Goal: Task Accomplishment & Management: Use online tool/utility

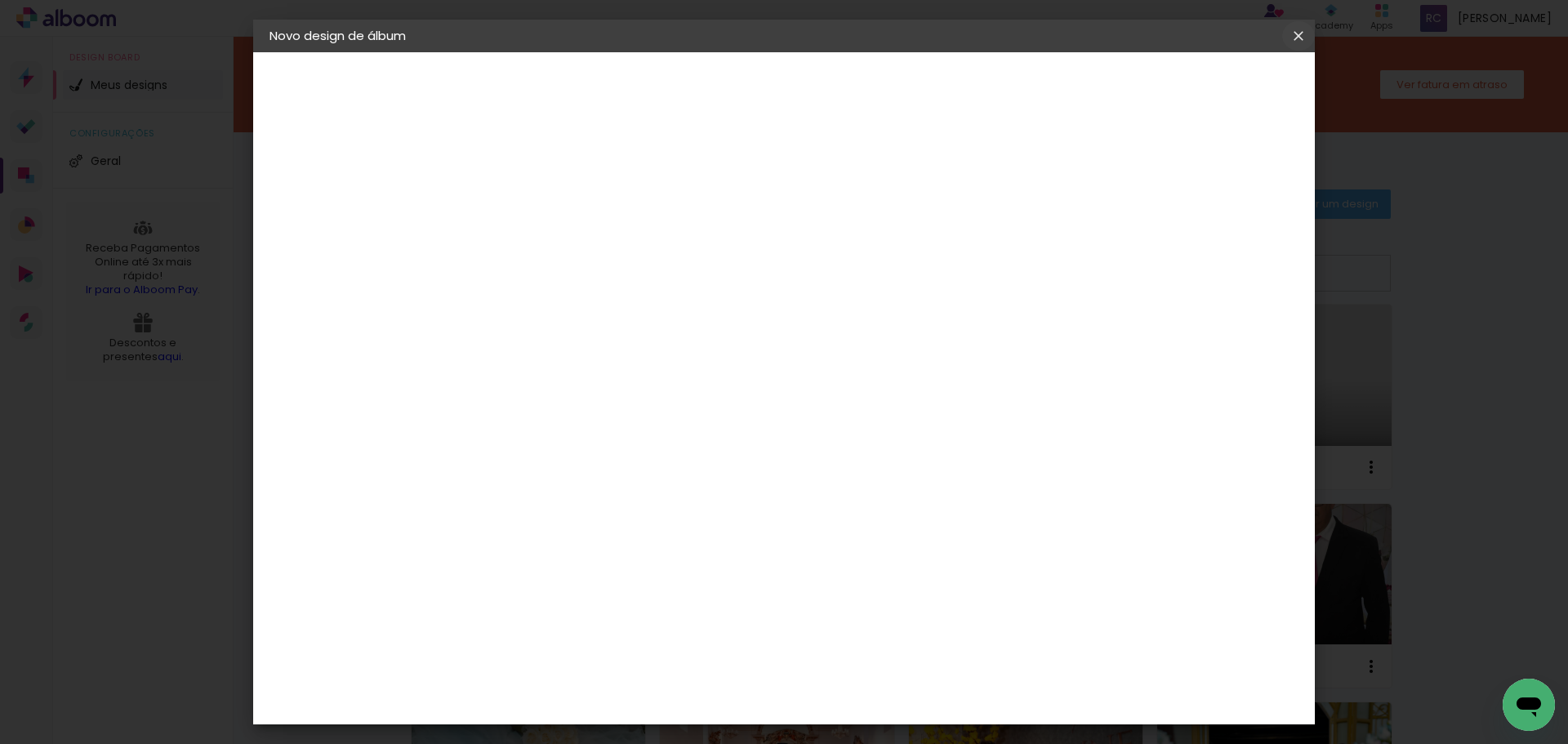
click at [1302, 36] on iron-icon at bounding box center [1299, 36] width 20 height 16
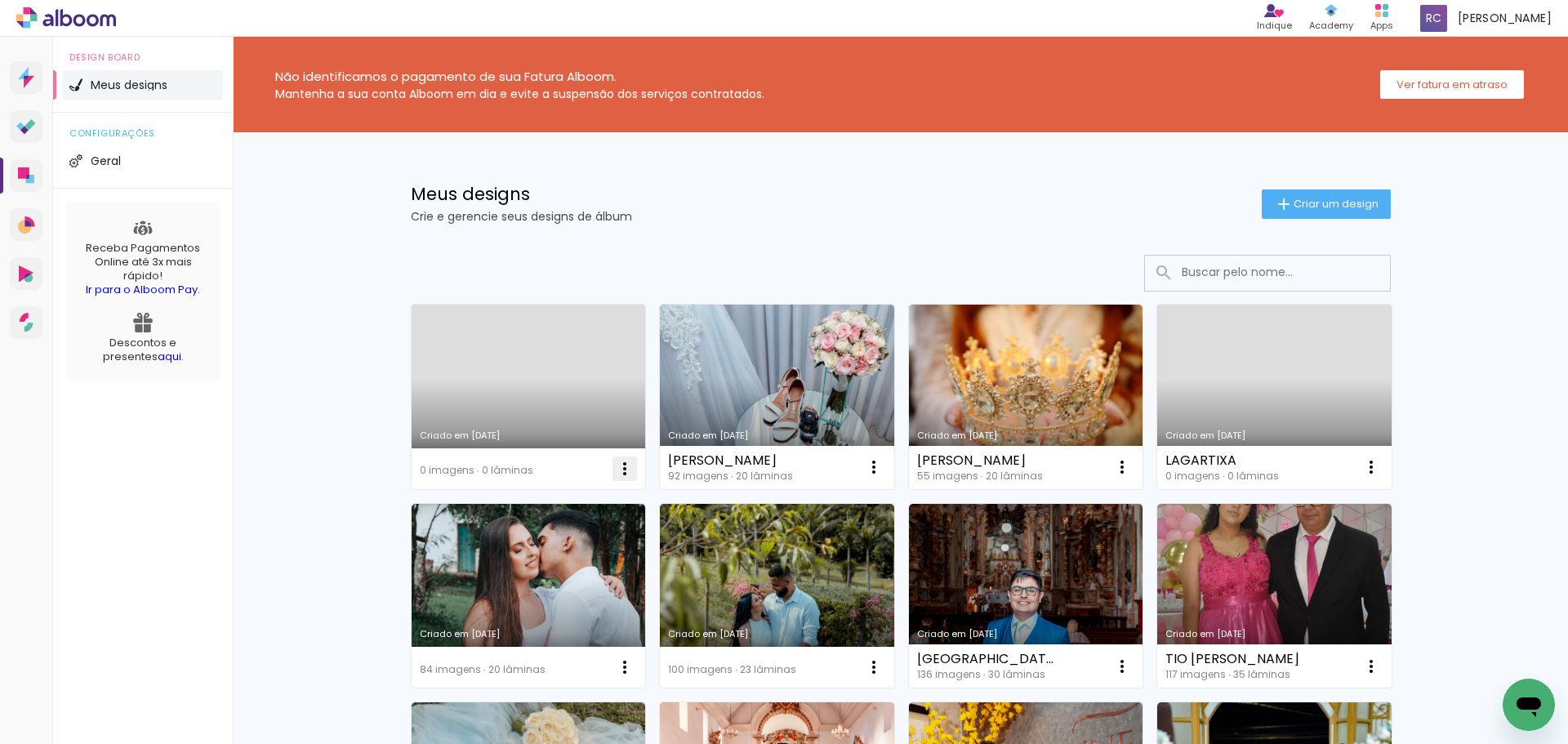
click at [620, 467] on iron-icon at bounding box center [624, 469] width 20 height 20
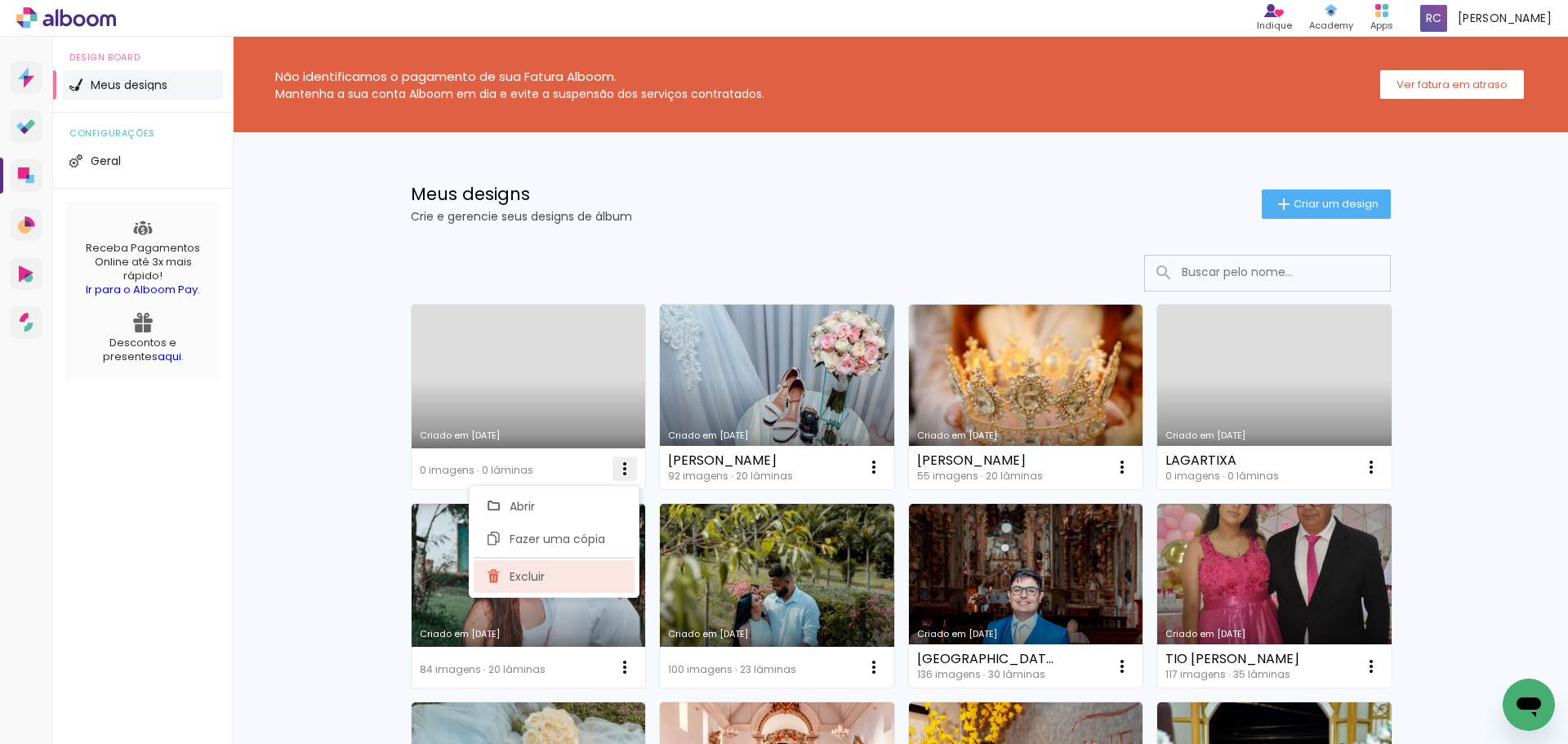
click at [509, 563] on paper-item "Excluir" at bounding box center [554, 577] width 161 height 33
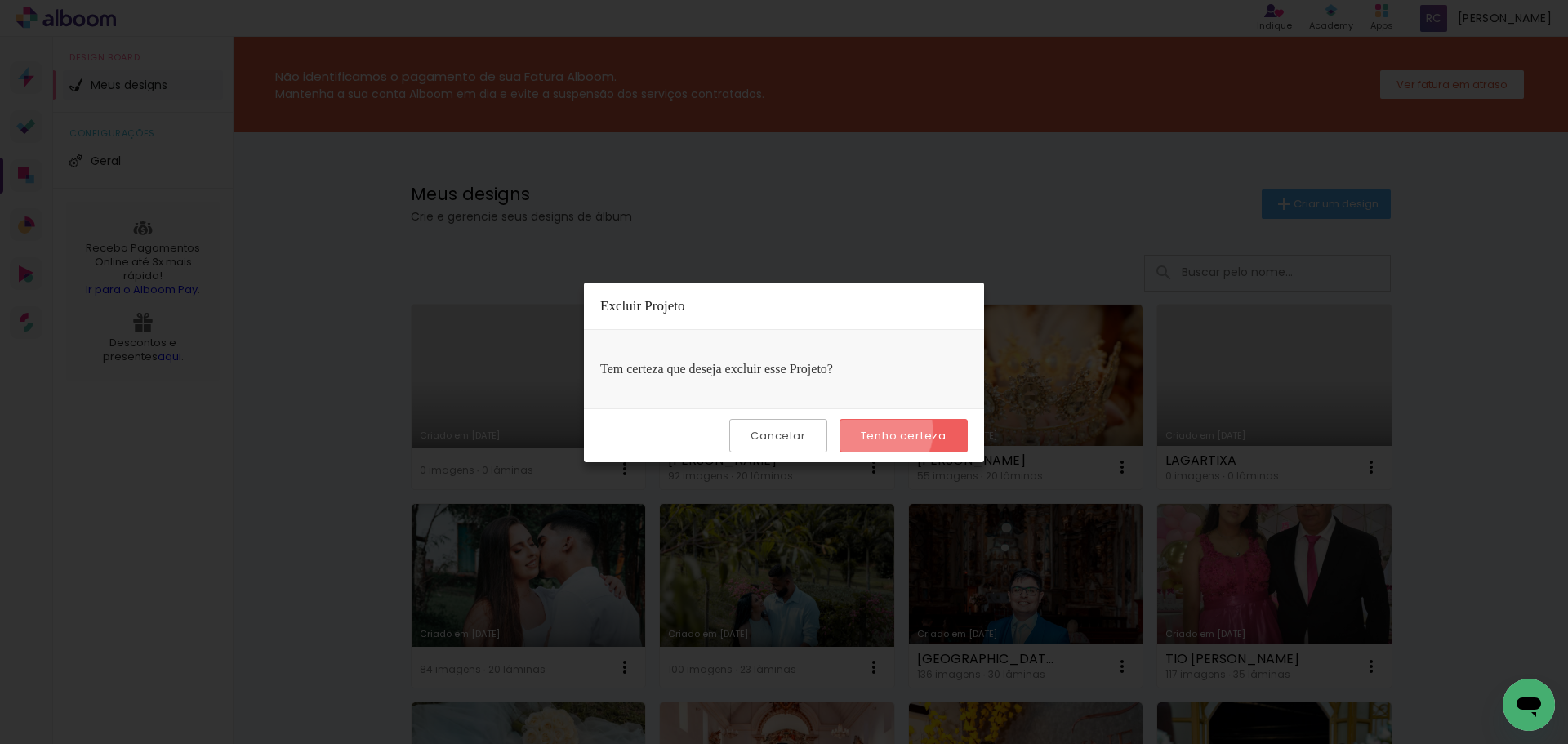
click at [0, 0] on slot "Tenho certeza" at bounding box center [0, 0] width 0 height 0
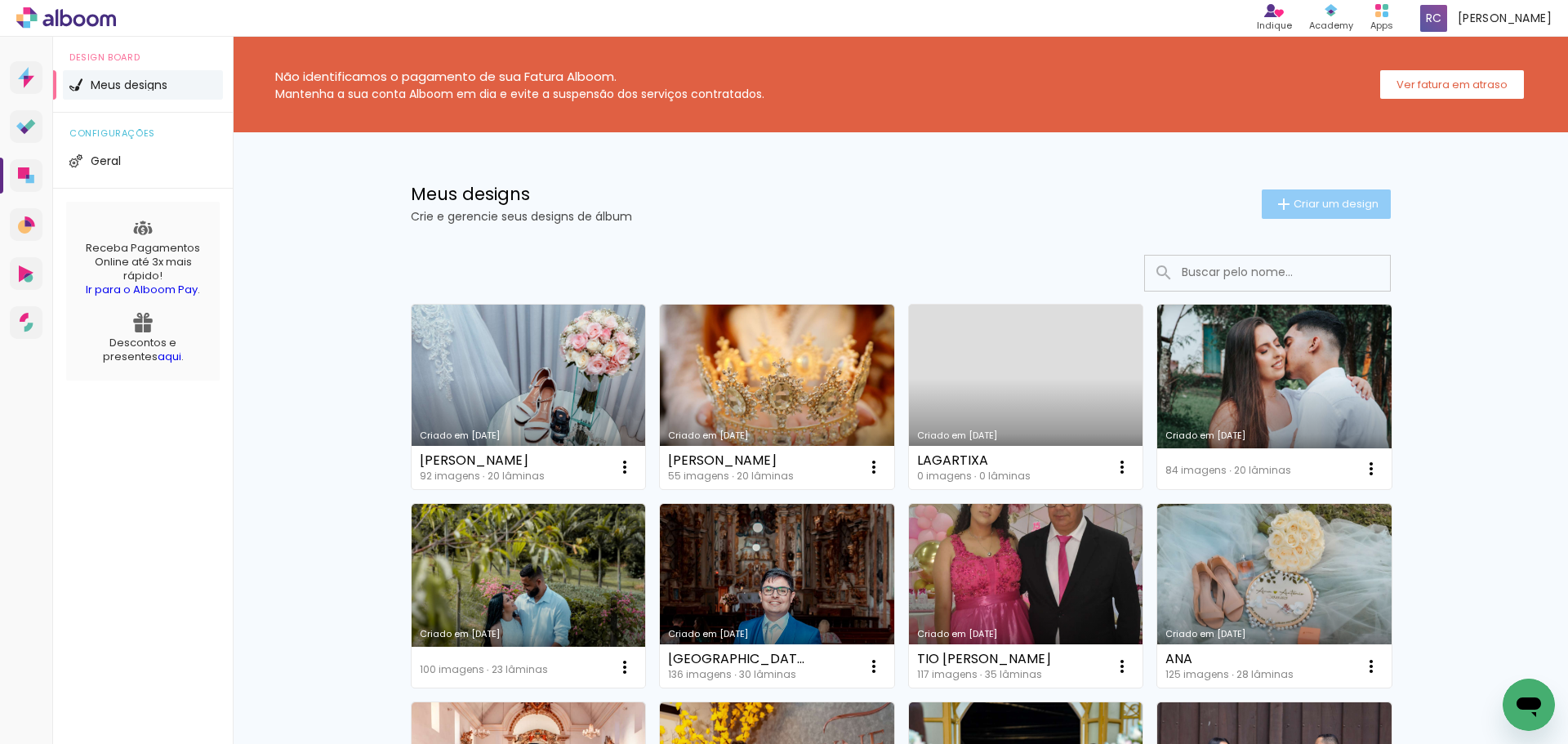
click at [1318, 205] on span "Criar um design" at bounding box center [1336, 204] width 85 height 11
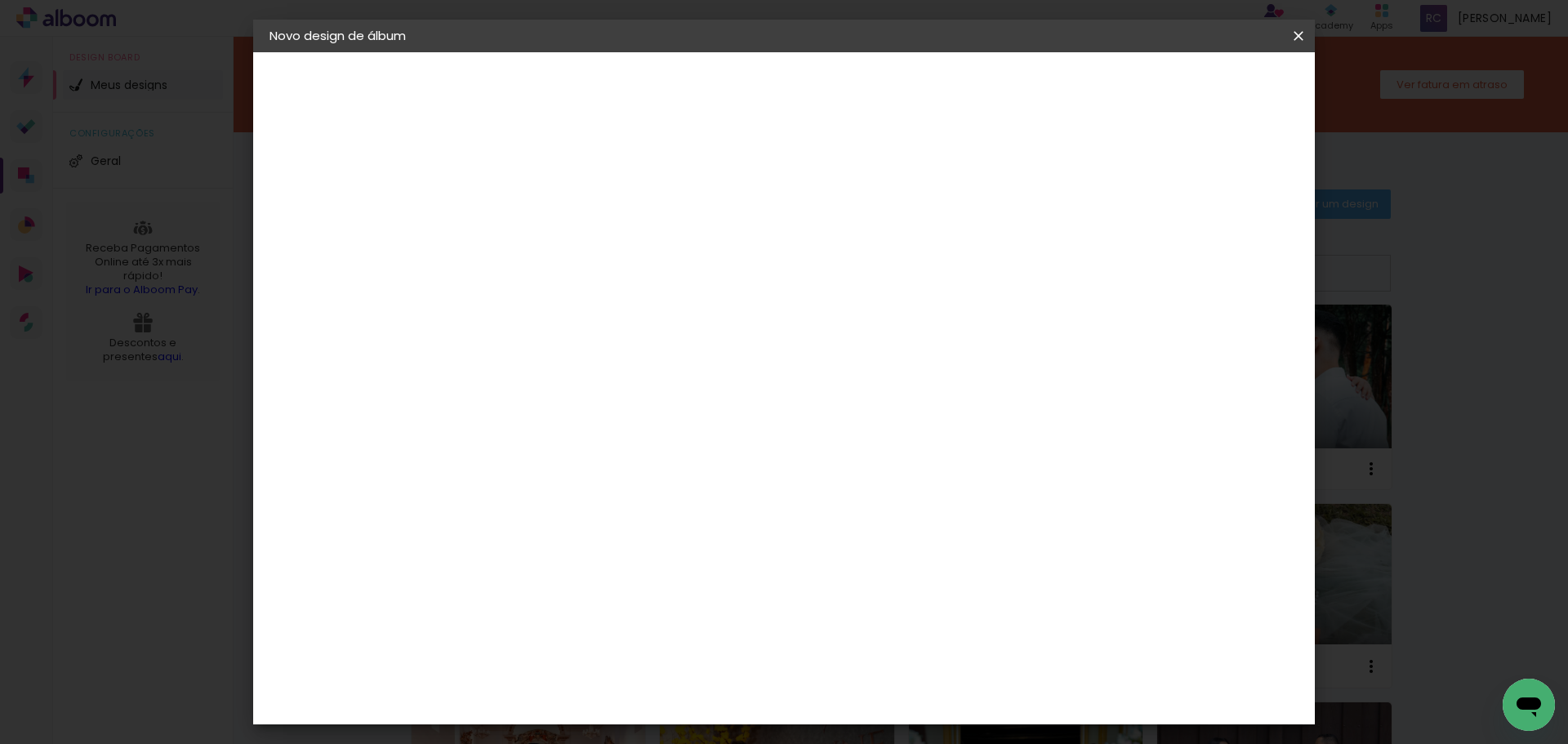
click at [537, 216] on input at bounding box center [537, 219] width 0 height 25
type input "LETICIA ALTERAR FOTOS ESTAO EM BAIXA"
type paper-input "LETICIA ALTERAR FOTOS ESTAO EM BAIXA"
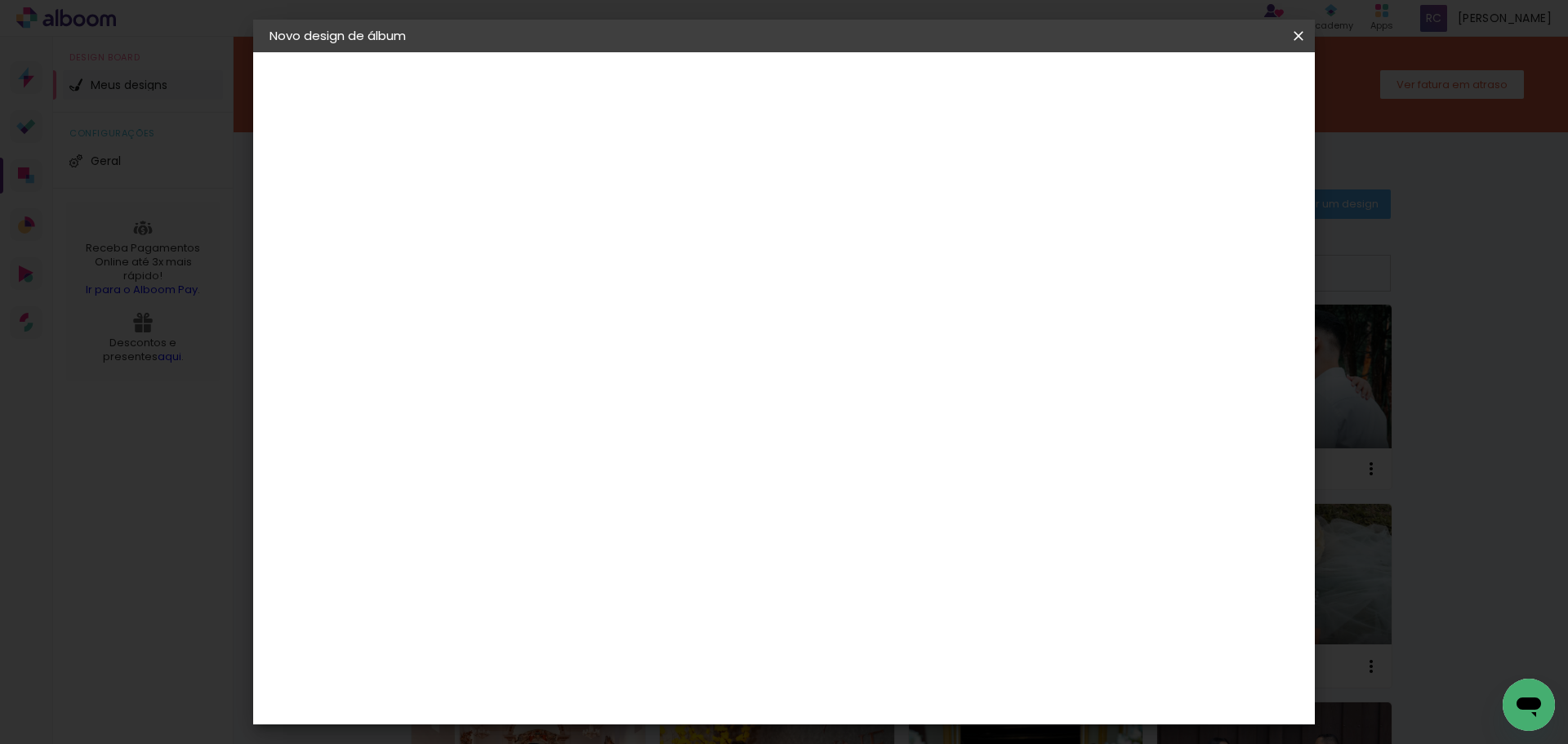
click at [0, 0] on slot "Avançar" at bounding box center [0, 0] width 0 height 0
click at [843, 249] on paper-item "Tamanho Livre" at bounding box center [764, 248] width 157 height 36
click at [0, 0] on slot "Avançar" at bounding box center [0, 0] width 0 height 0
click at [0, 0] on div "30 cm cm cm mm A maioria das encadernadoras sugere 5mm de sangria." at bounding box center [0, 0] width 0 height 0
click at [0, 0] on span "Iniciar design" at bounding box center [0, 0] width 0 height 0
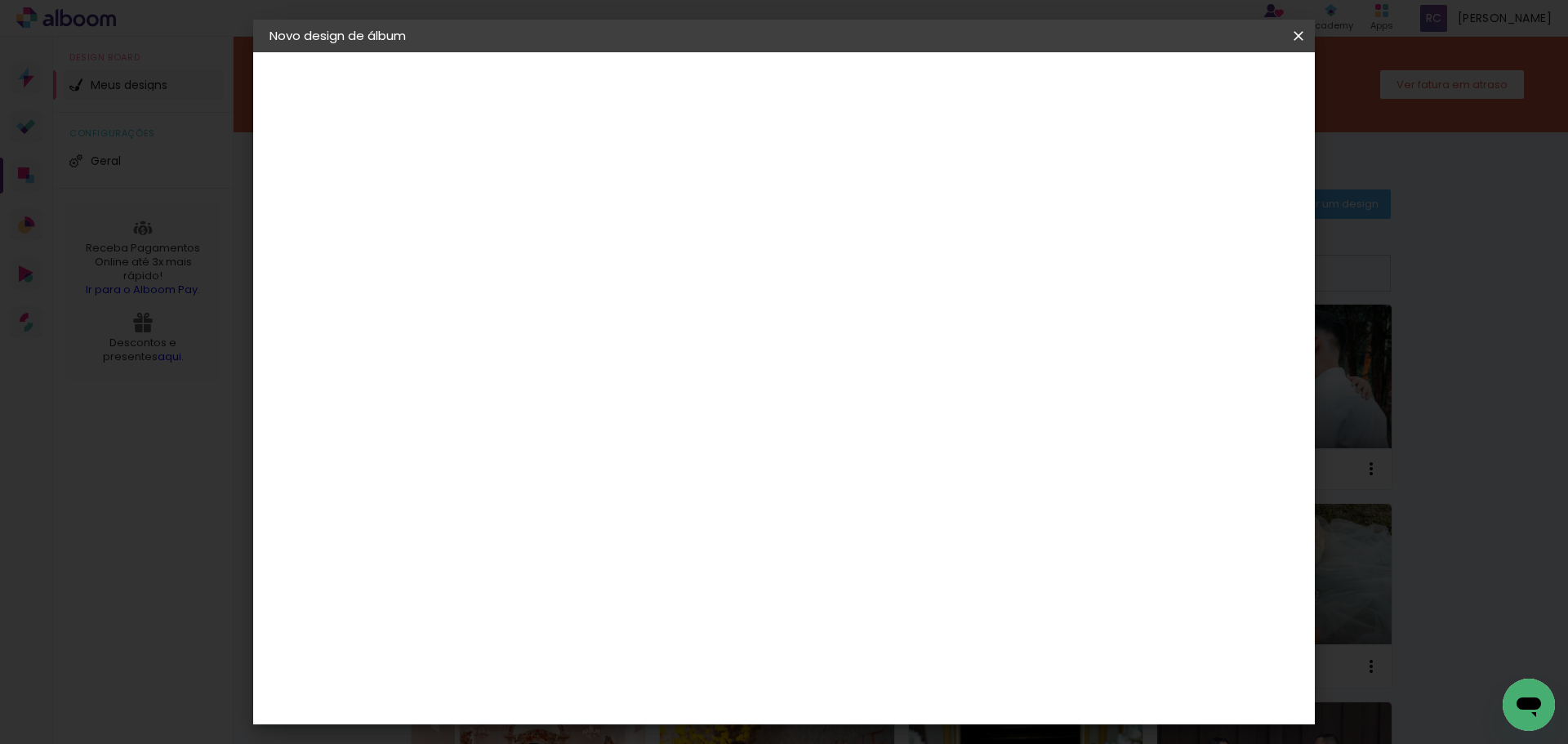
click at [0, 0] on div at bounding box center [0, 0] width 0 height 0
click at [0, 0] on div "30 cm cm cm mm A maioria das encadernadoras sugere 5mm de sangria." at bounding box center [0, 0] width 0 height 0
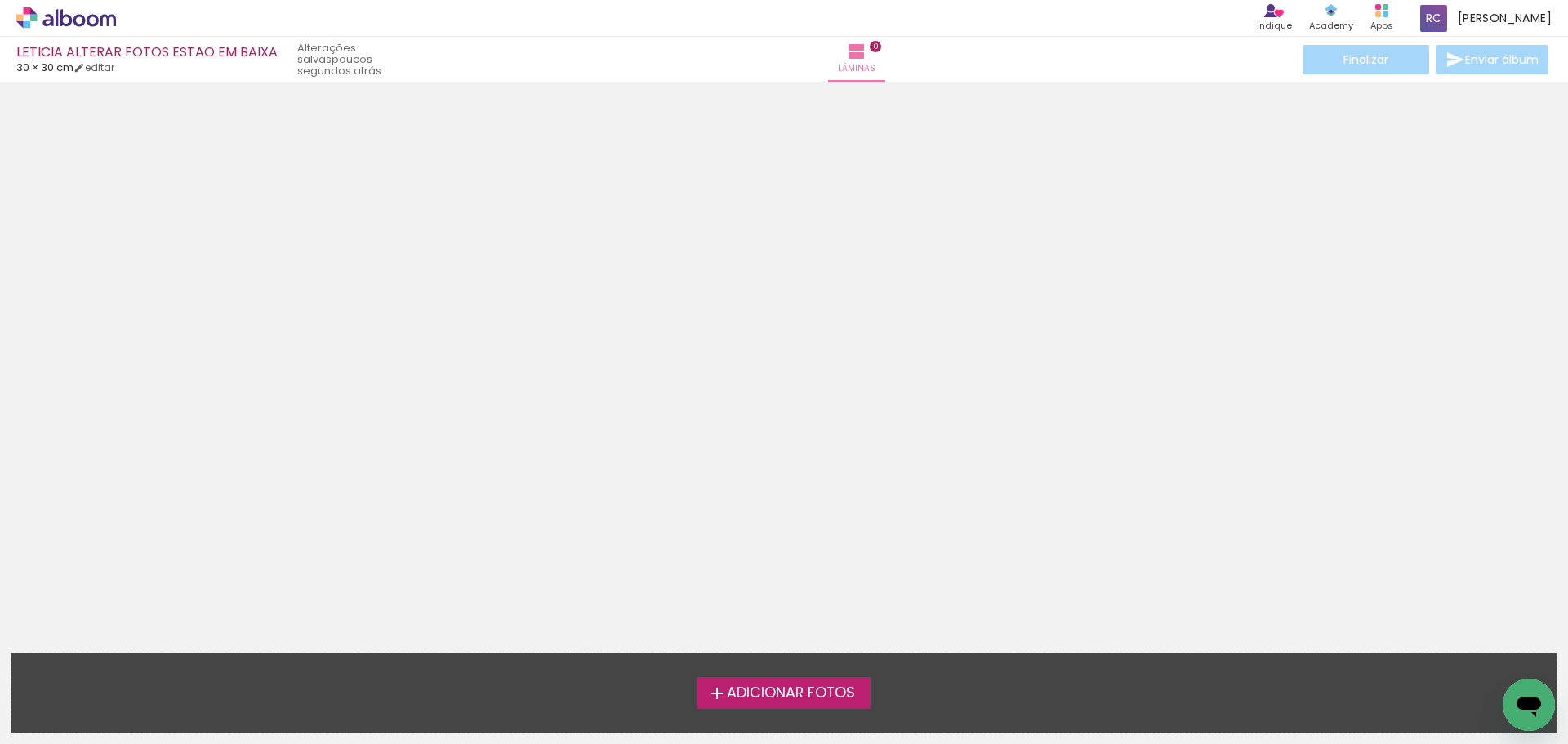
click at [813, 692] on span "Adicionar Fotos" at bounding box center [791, 693] width 128 height 15
click at [0, 0] on input "file" at bounding box center [0, 0] width 0 height 0
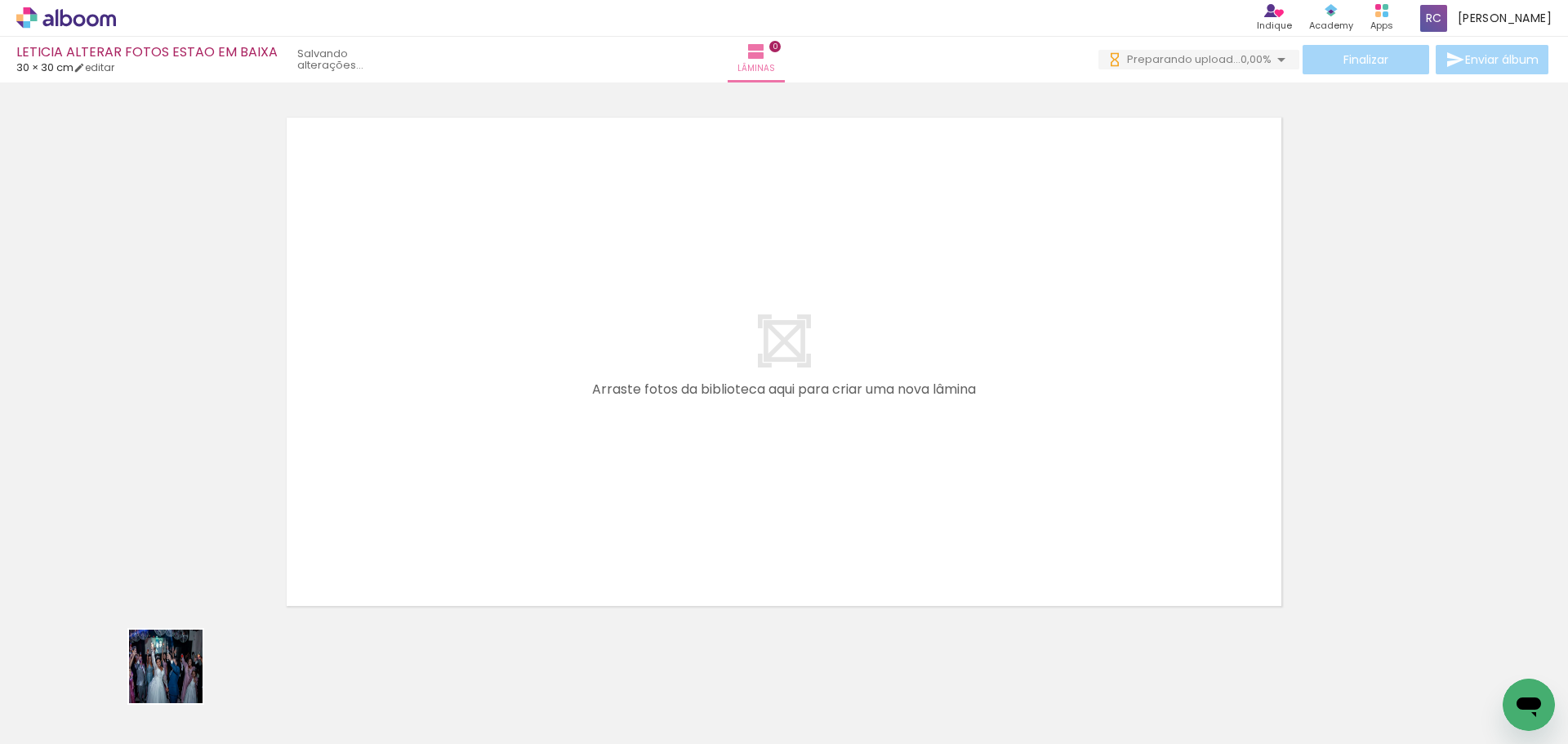
drag, startPoint x: 178, startPoint y: 679, endPoint x: 299, endPoint y: 583, distance: 154.5
click at [407, 426] on quentale-workspace at bounding box center [784, 372] width 1568 height 744
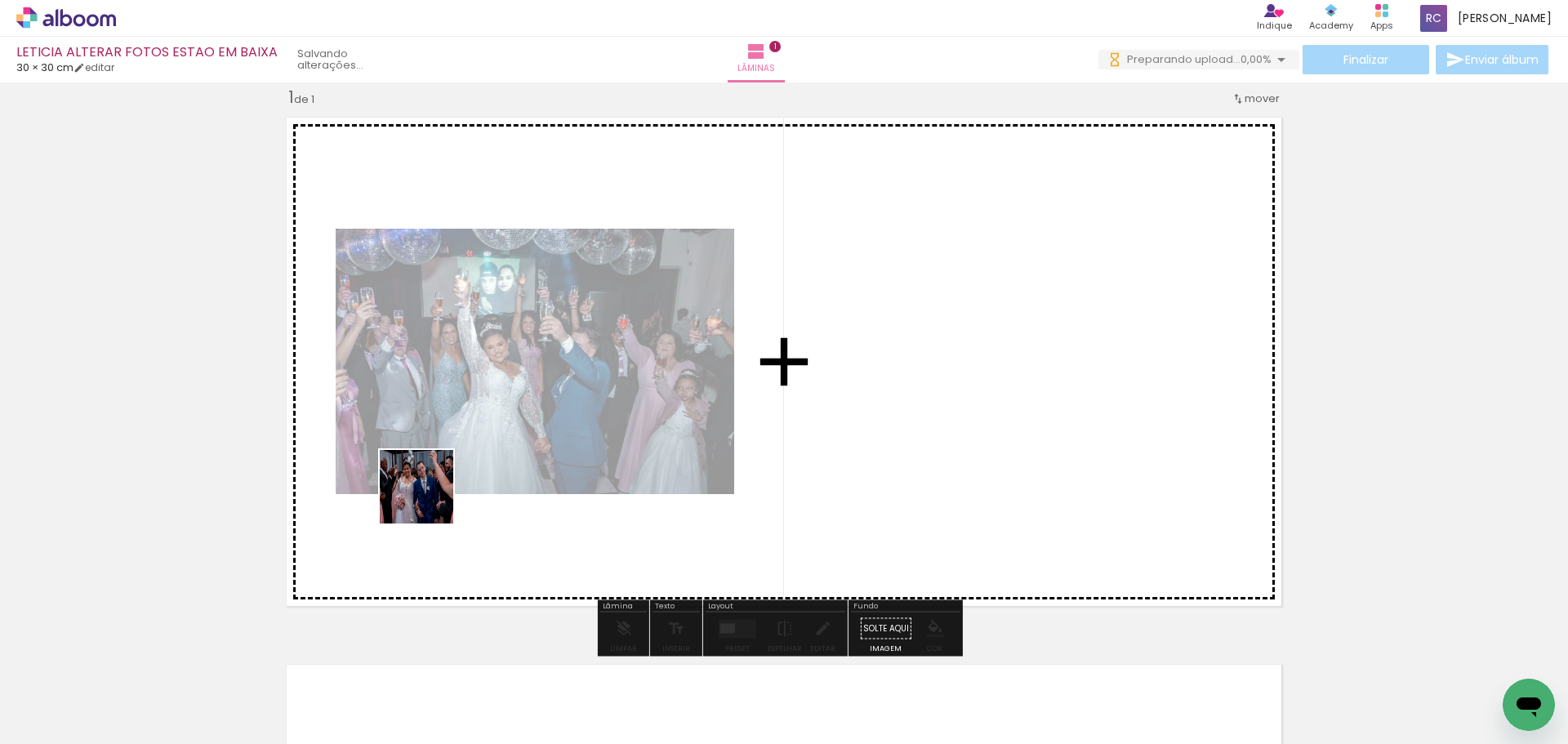
drag, startPoint x: 396, startPoint y: 526, endPoint x: 469, endPoint y: 467, distance: 93.9
click at [469, 467] on quentale-workspace at bounding box center [784, 372] width 1568 height 744
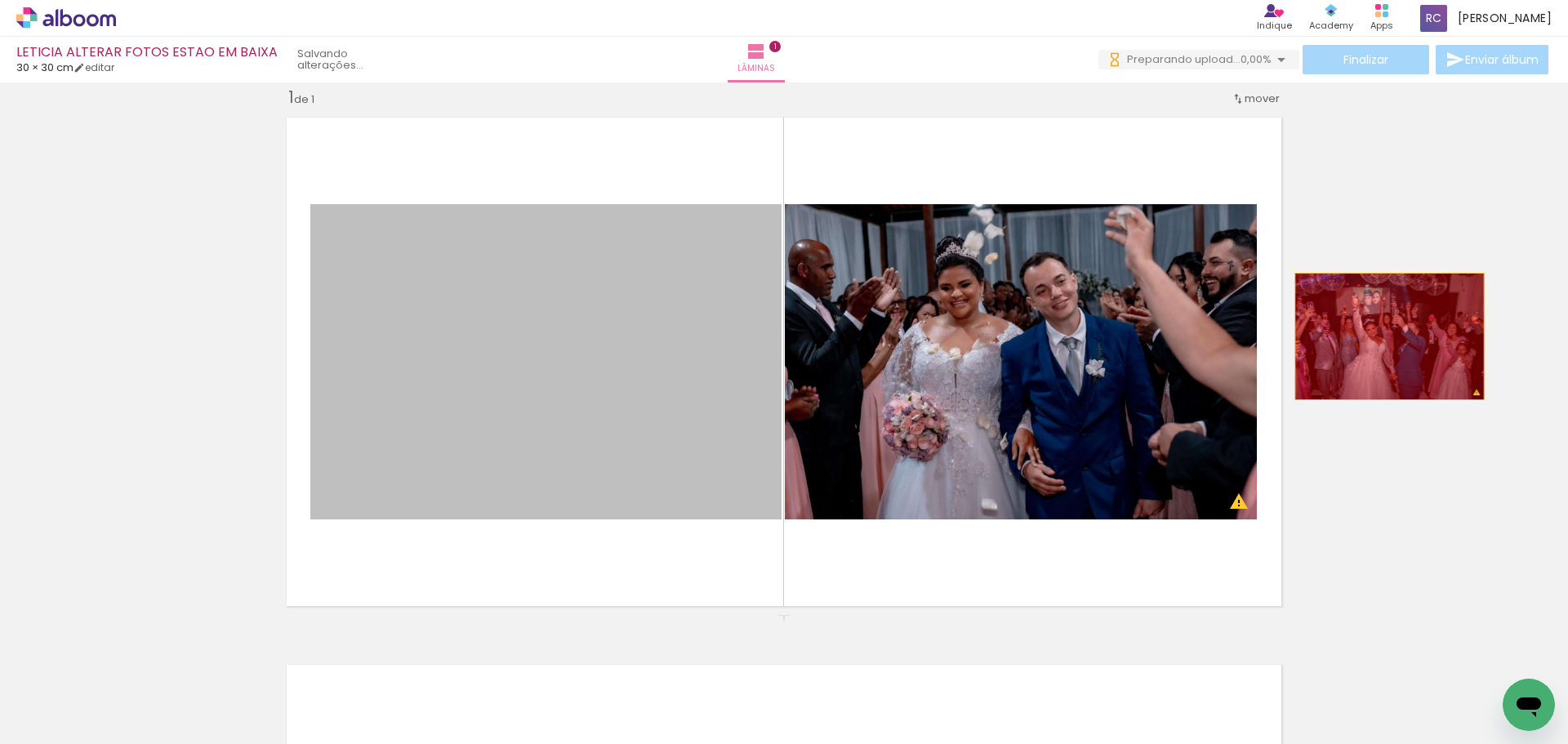
drag, startPoint x: 674, startPoint y: 399, endPoint x: 1075, endPoint y: 431, distance: 402.3
click at [1421, 328] on div "Inserir lâmina 1 de 1 O Designbox precisará aumentar a sua imagem em 259% para …" at bounding box center [784, 615] width 1568 height 1095
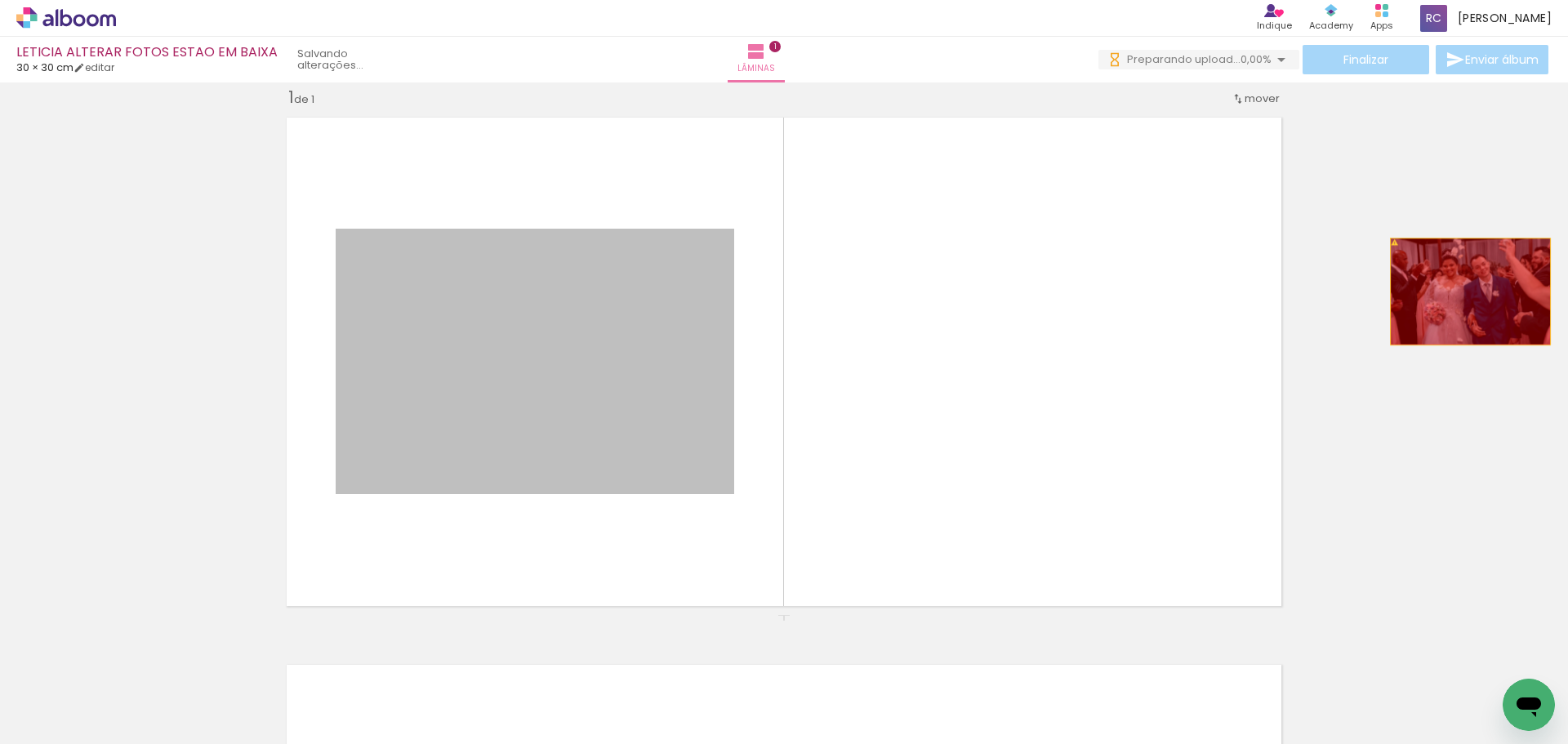
drag, startPoint x: 547, startPoint y: 313, endPoint x: 1458, endPoint y: 291, distance: 911.3
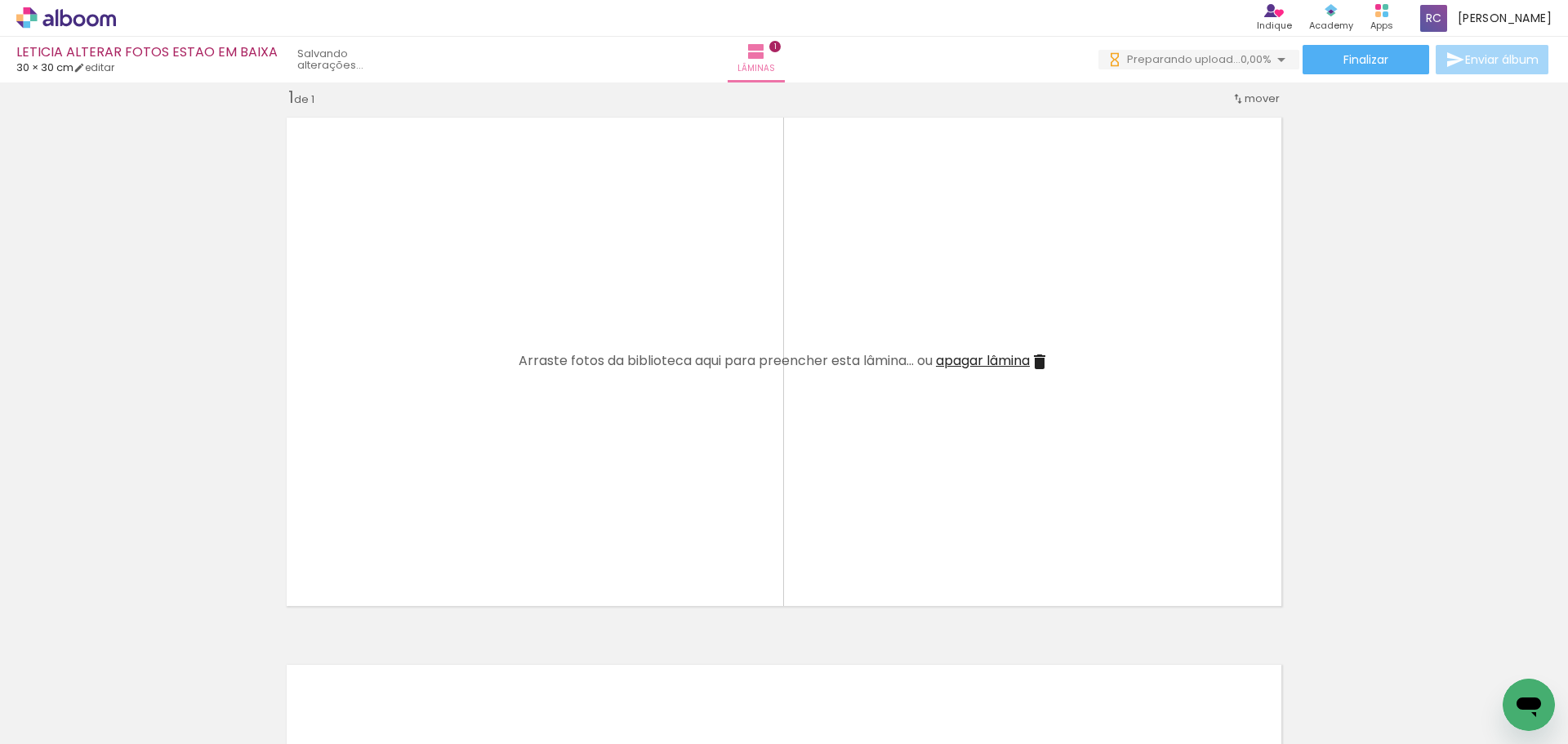
scroll to position [0, 512]
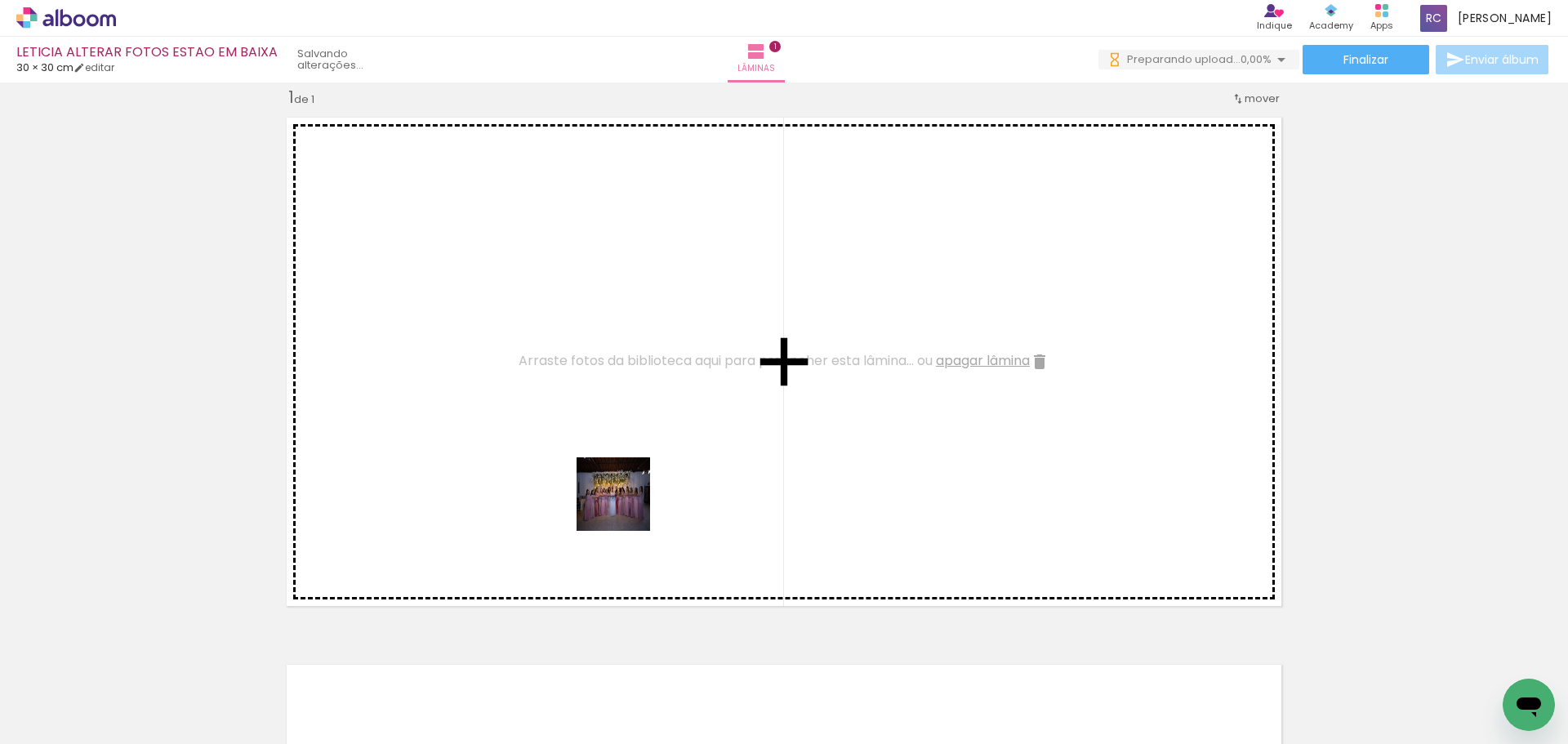
drag, startPoint x: 632, startPoint y: 584, endPoint x: 625, endPoint y: 507, distance: 77.3
click at [625, 507] on quentale-workspace at bounding box center [784, 372] width 1568 height 744
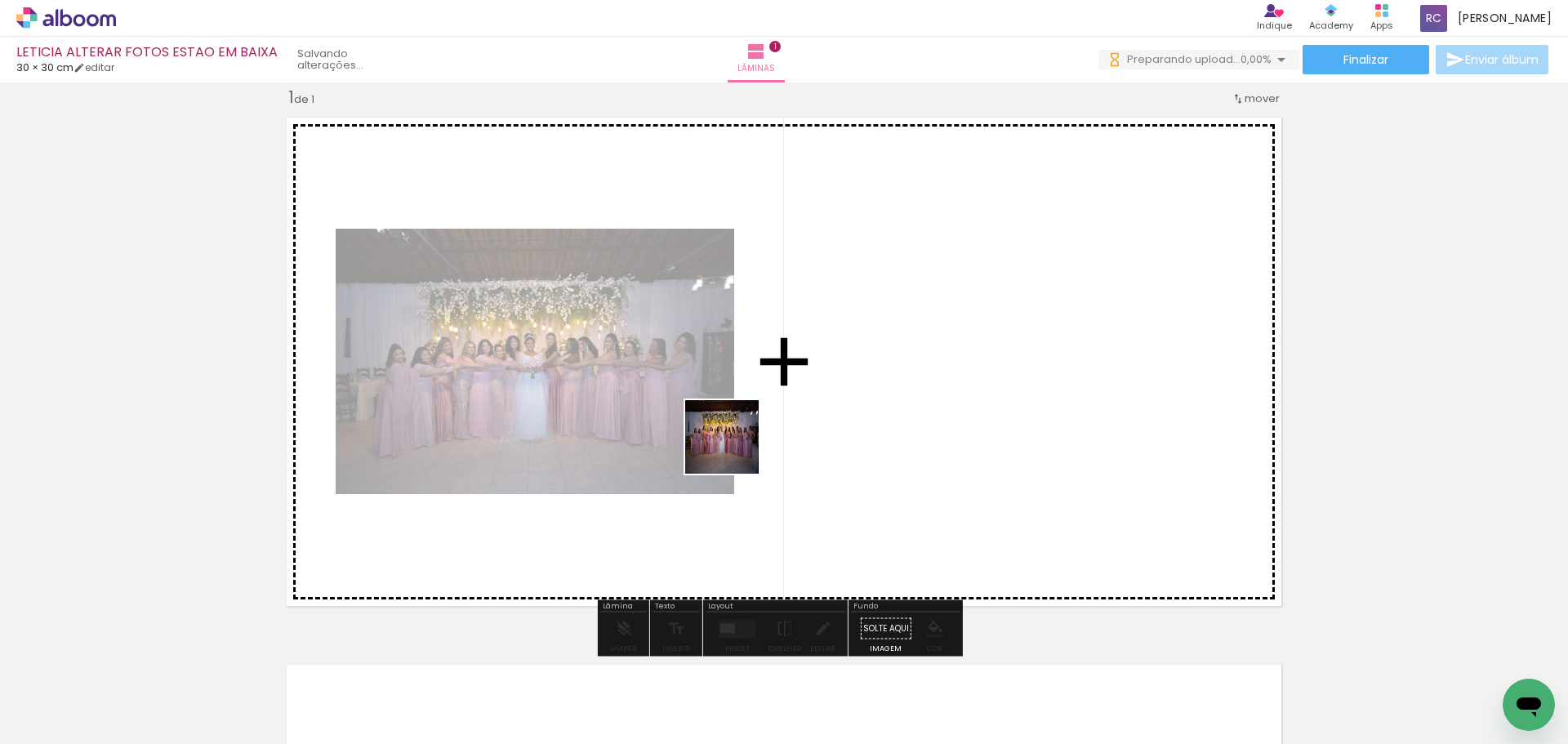
drag, startPoint x: 750, startPoint y: 700, endPoint x: 855, endPoint y: 715, distance: 106.1
click at [734, 447] on quentale-workspace at bounding box center [784, 372] width 1568 height 744
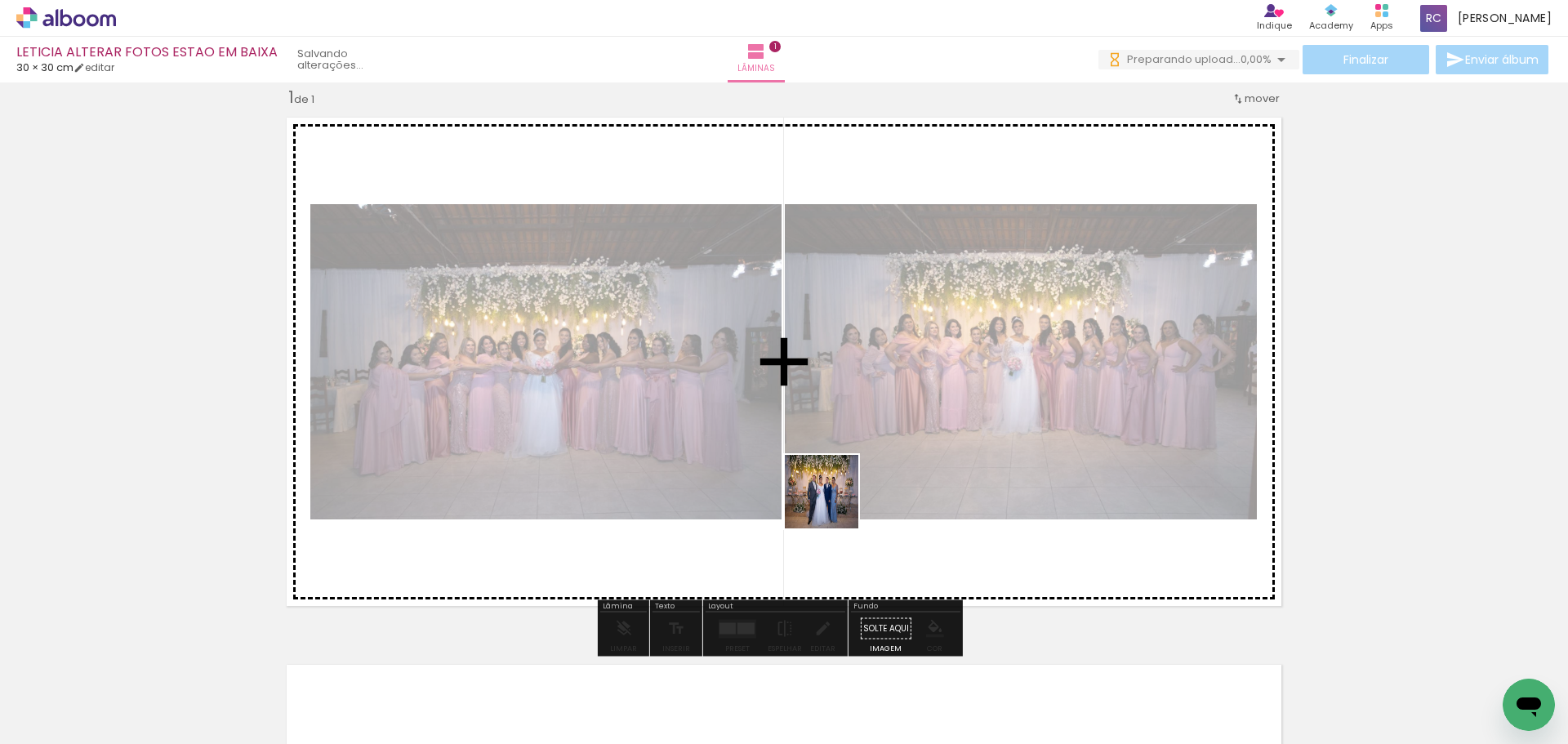
drag, startPoint x: 851, startPoint y: 661, endPoint x: 942, endPoint y: 674, distance: 91.9
click at [836, 500] on quentale-workspace at bounding box center [784, 372] width 1568 height 744
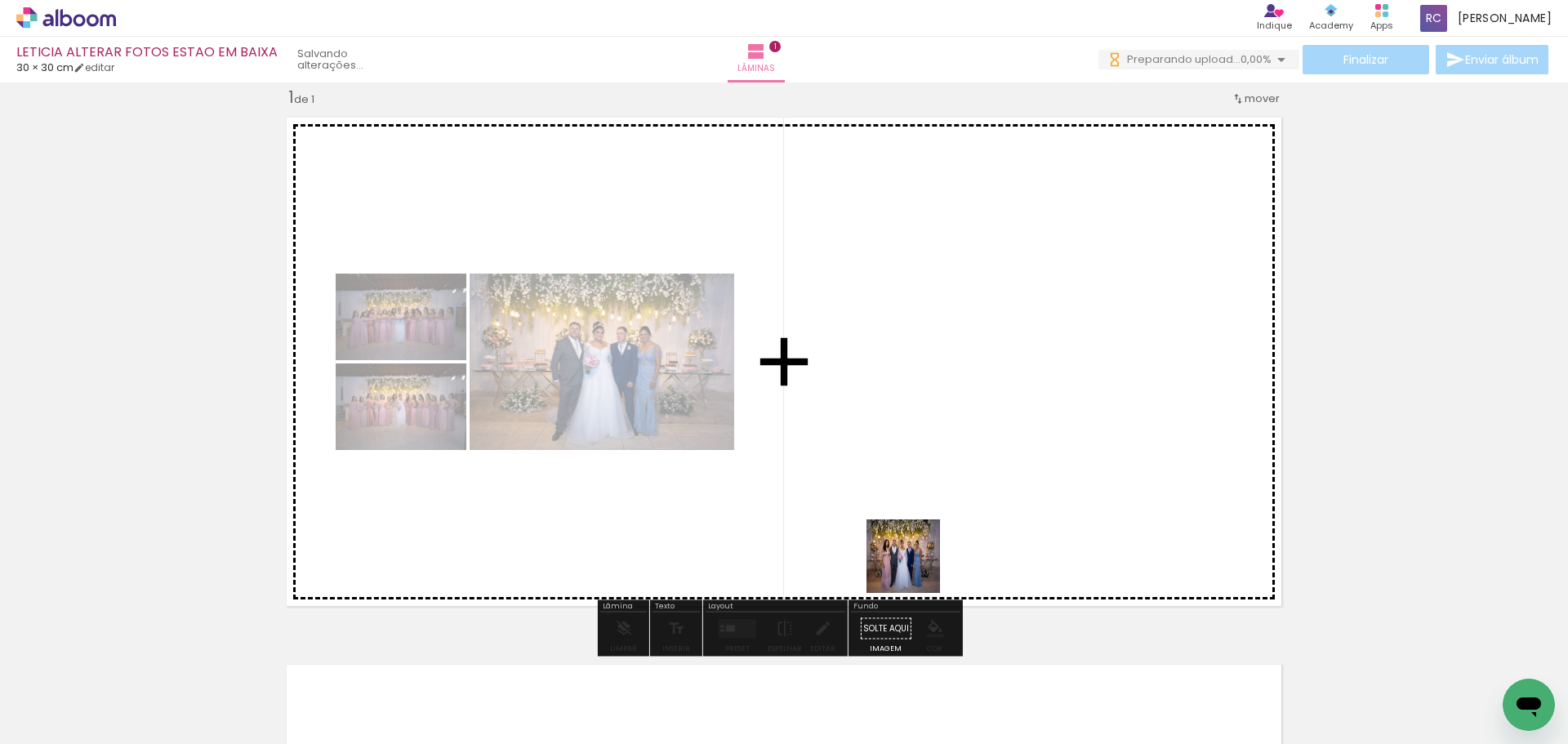
drag, startPoint x: 916, startPoint y: 569, endPoint x: 1034, endPoint y: 658, distance: 147.8
click at [904, 507] on quentale-workspace at bounding box center [784, 372] width 1568 height 744
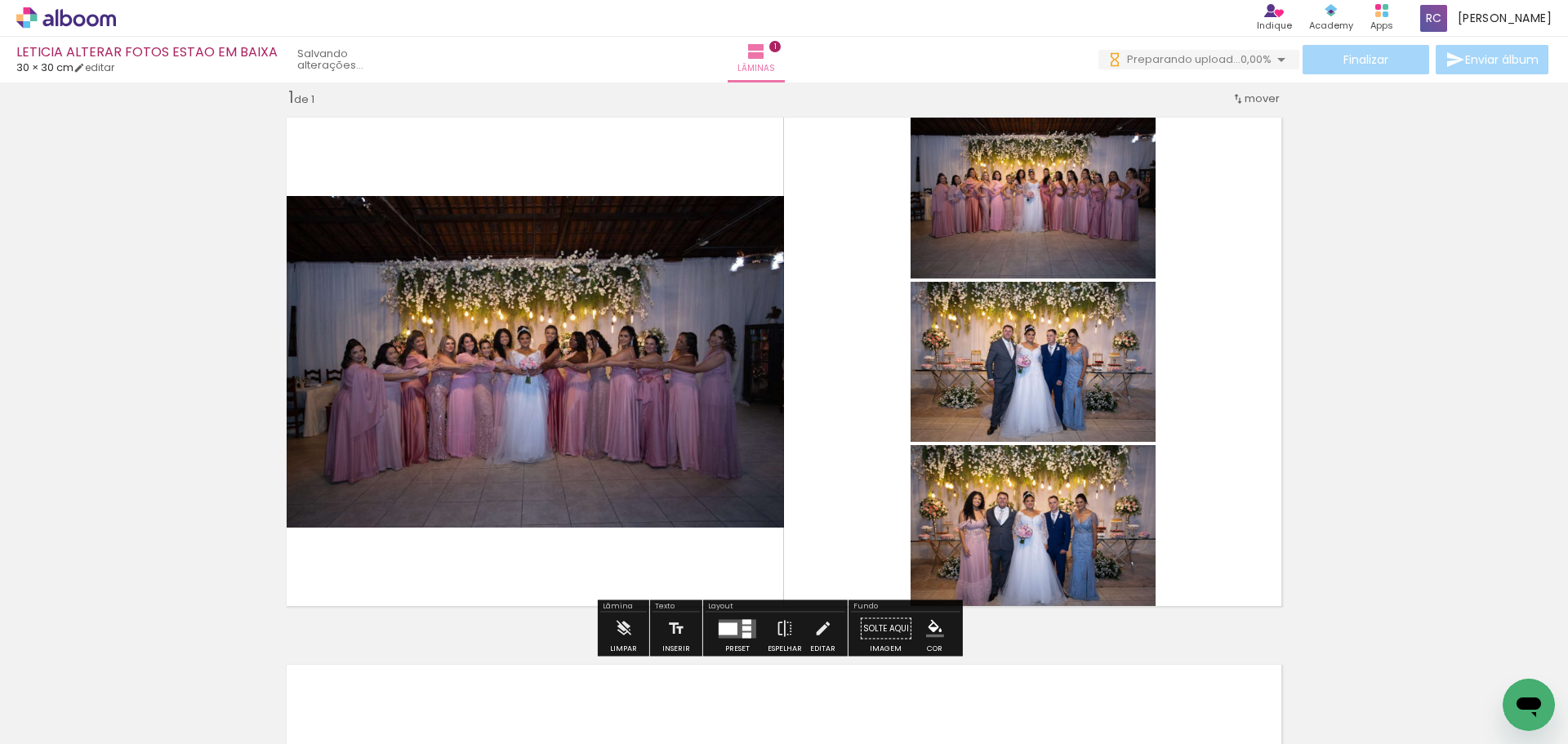
drag, startPoint x: 960, startPoint y: 548, endPoint x: 890, endPoint y: 734, distance: 198.7
click at [935, 456] on quentale-workspace at bounding box center [784, 372] width 1568 height 744
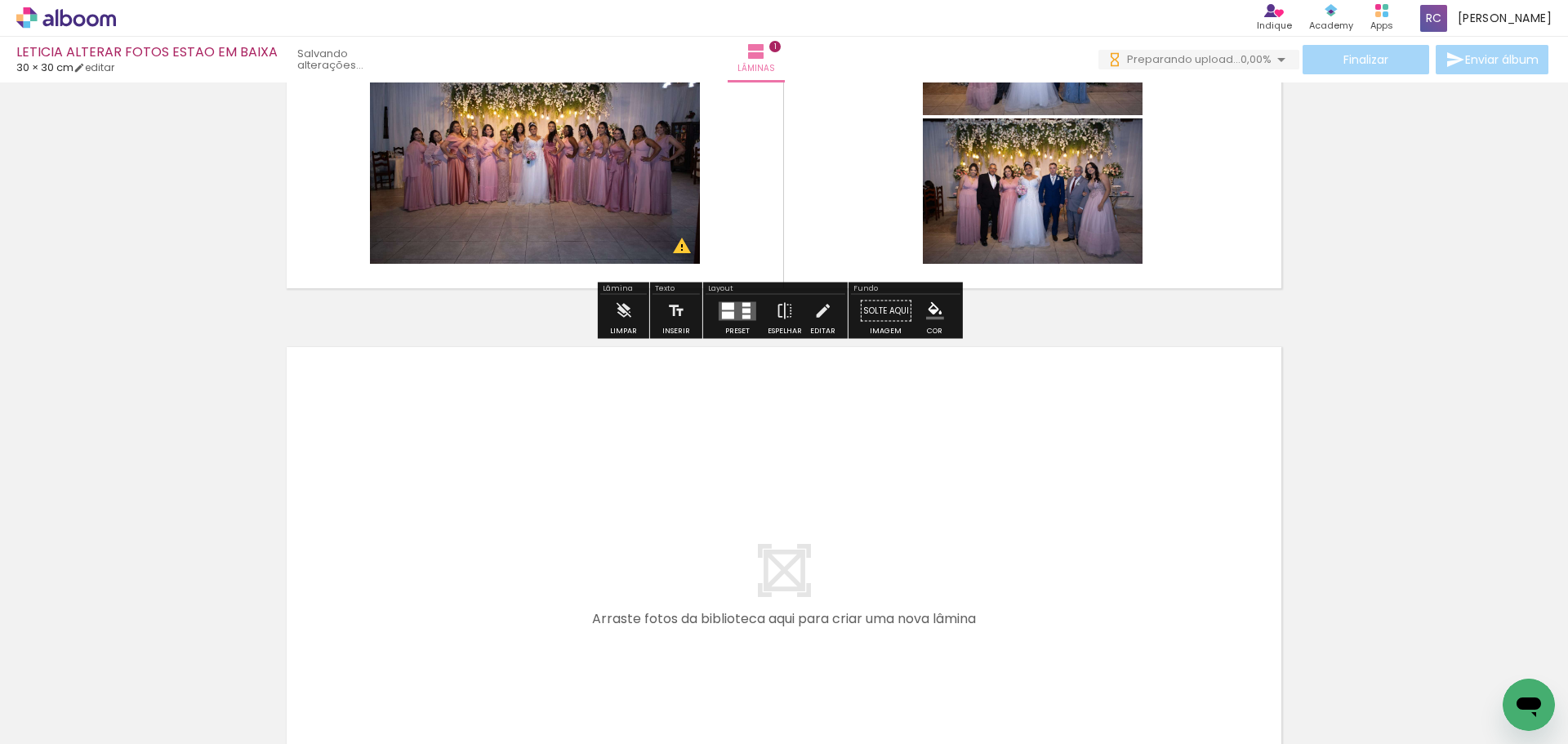
scroll to position [348, 0]
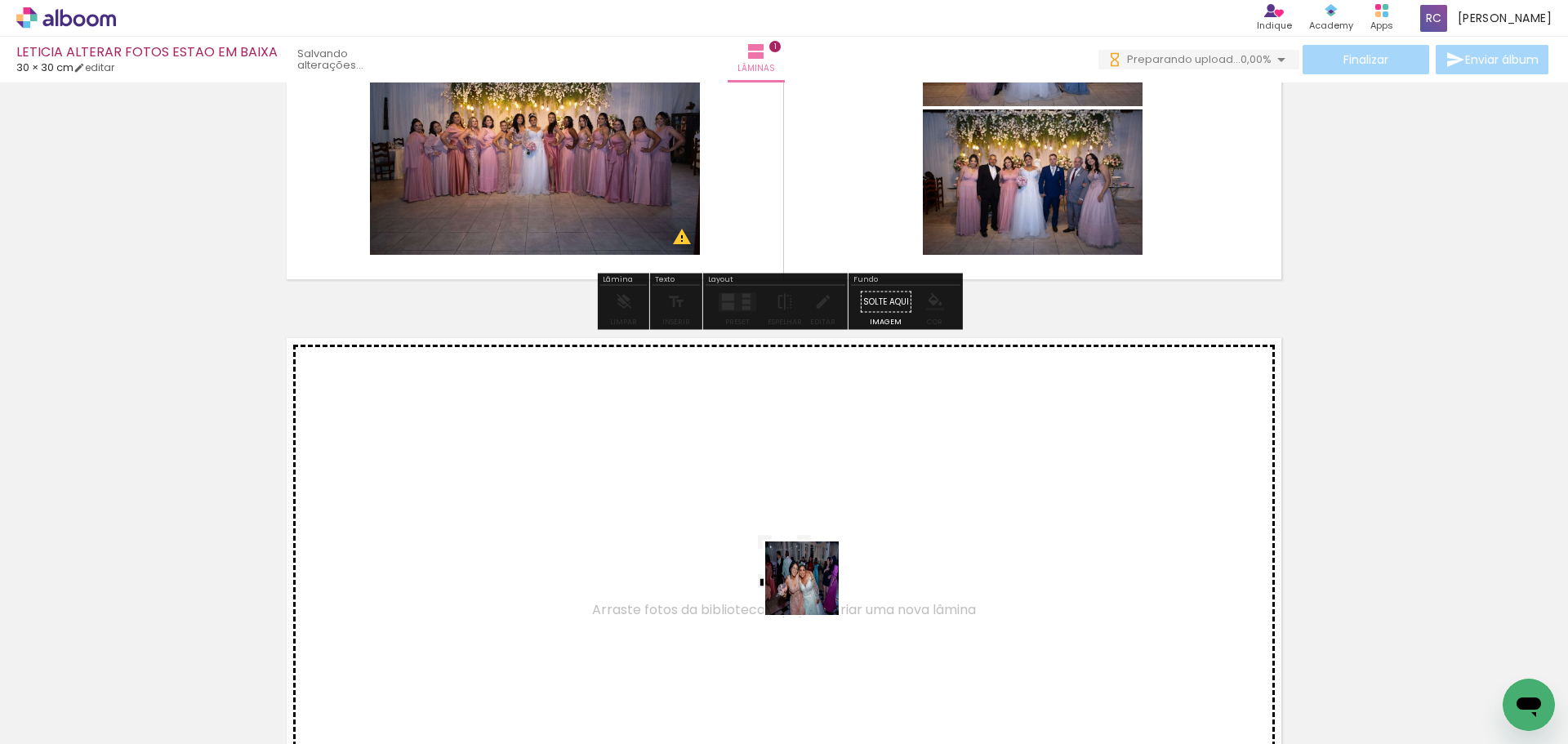
drag, startPoint x: 843, startPoint y: 689, endPoint x: 695, endPoint y: 690, distance: 148.0
click at [809, 566] on quentale-workspace at bounding box center [784, 372] width 1568 height 744
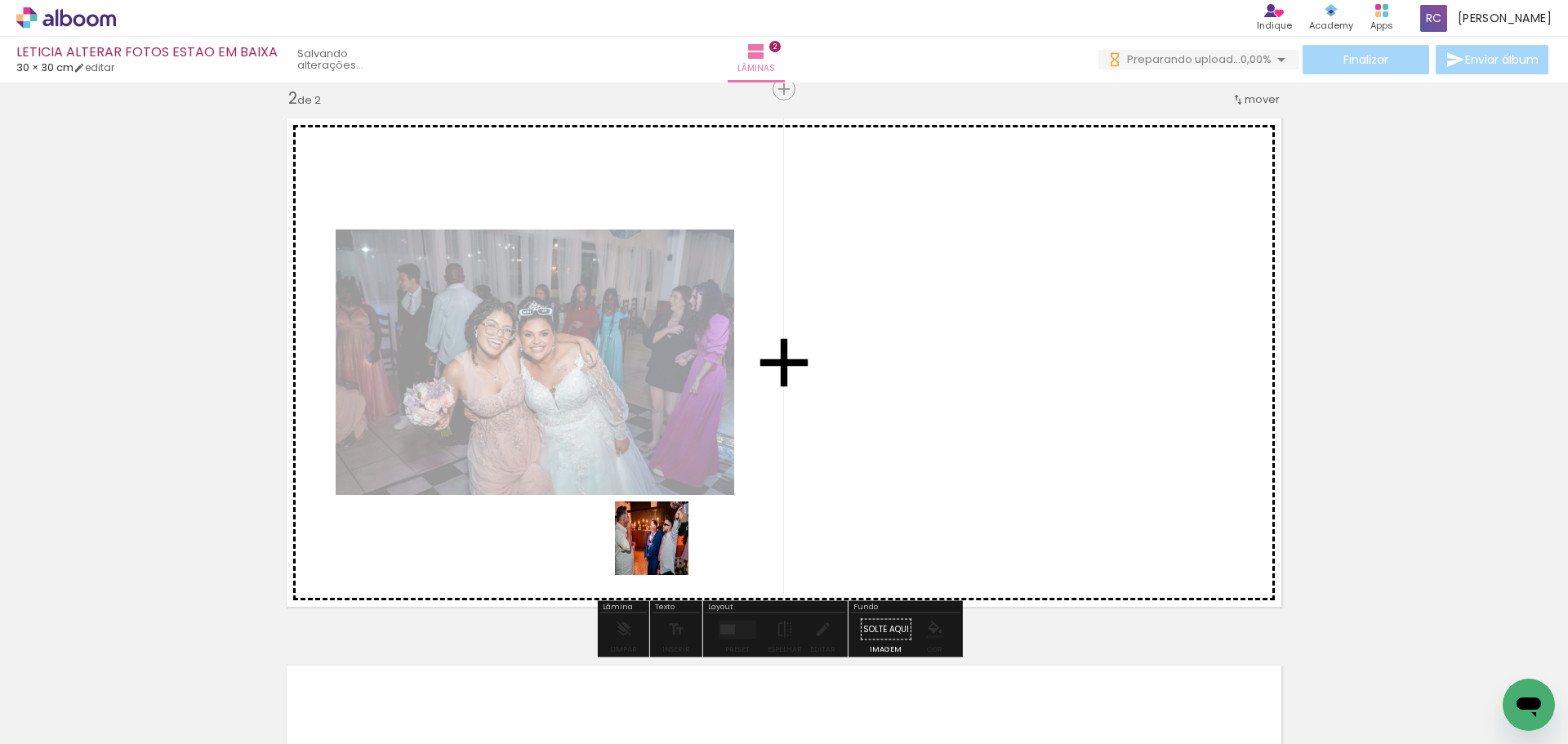
scroll to position [569, 0]
drag, startPoint x: 651, startPoint y: 691, endPoint x: 828, endPoint y: 742, distance: 184.2
click at [686, 498] on quentale-workspace at bounding box center [784, 372] width 1568 height 744
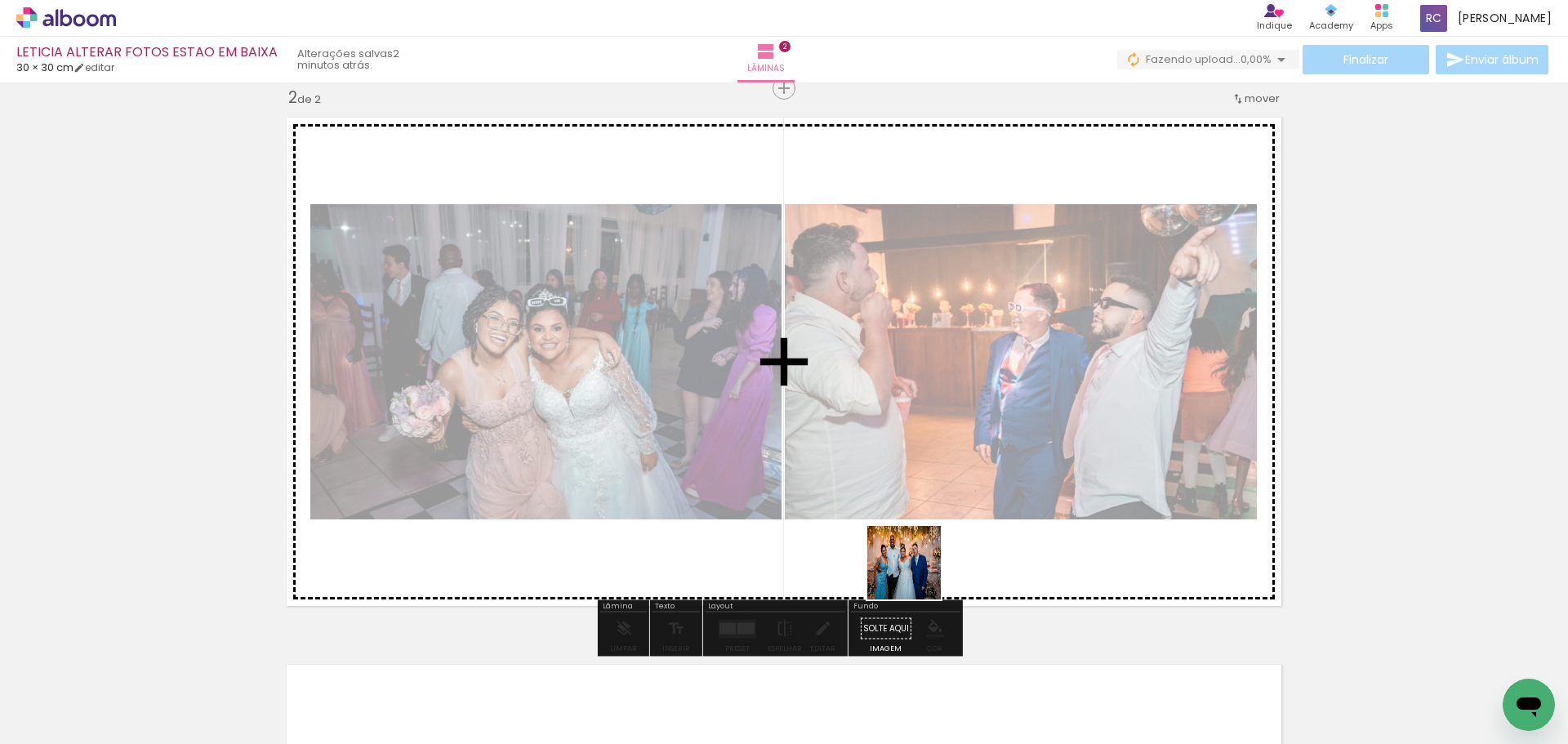
drag, startPoint x: 933, startPoint y: 679, endPoint x: 1038, endPoint y: 710, distance: 109.5
click at [910, 537] on quentale-workspace at bounding box center [784, 372] width 1568 height 744
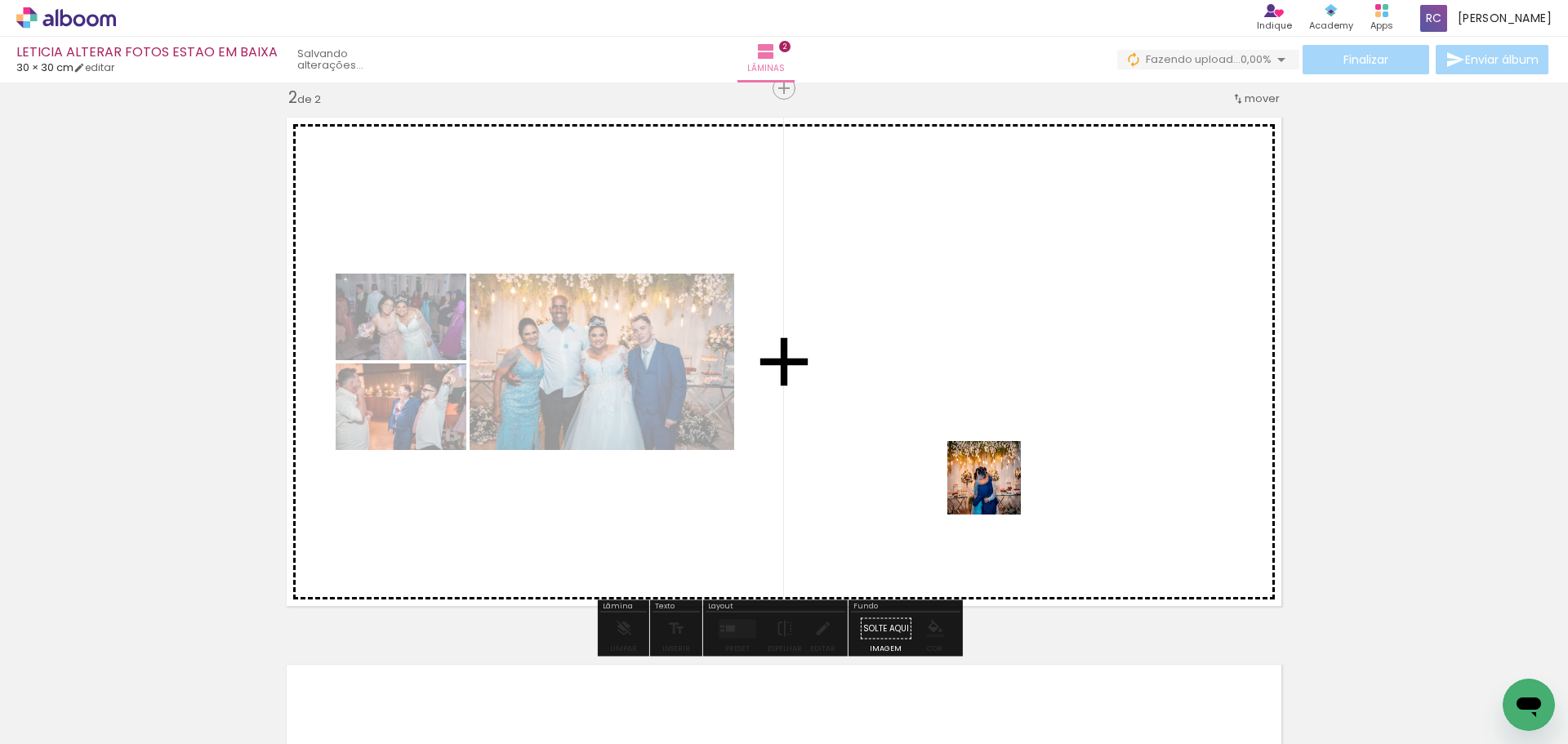
drag, startPoint x: 1033, startPoint y: 700, endPoint x: 1094, endPoint y: 652, distance: 77.6
click at [997, 485] on quentale-workspace at bounding box center [784, 372] width 1568 height 744
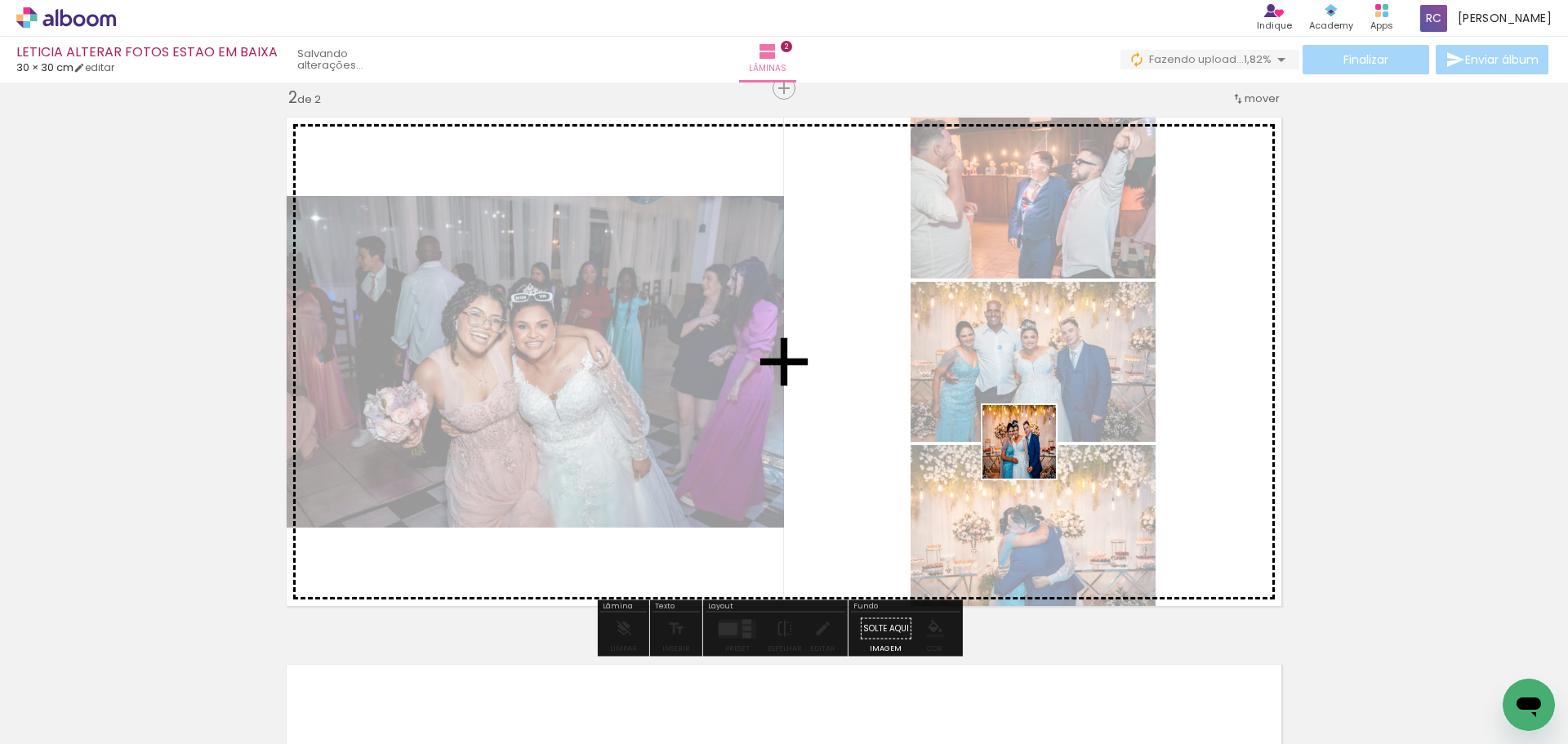
drag, startPoint x: 1101, startPoint y: 679, endPoint x: 1031, endPoint y: 454, distance: 235.6
click at [1031, 454] on quentale-workspace at bounding box center [784, 372] width 1568 height 744
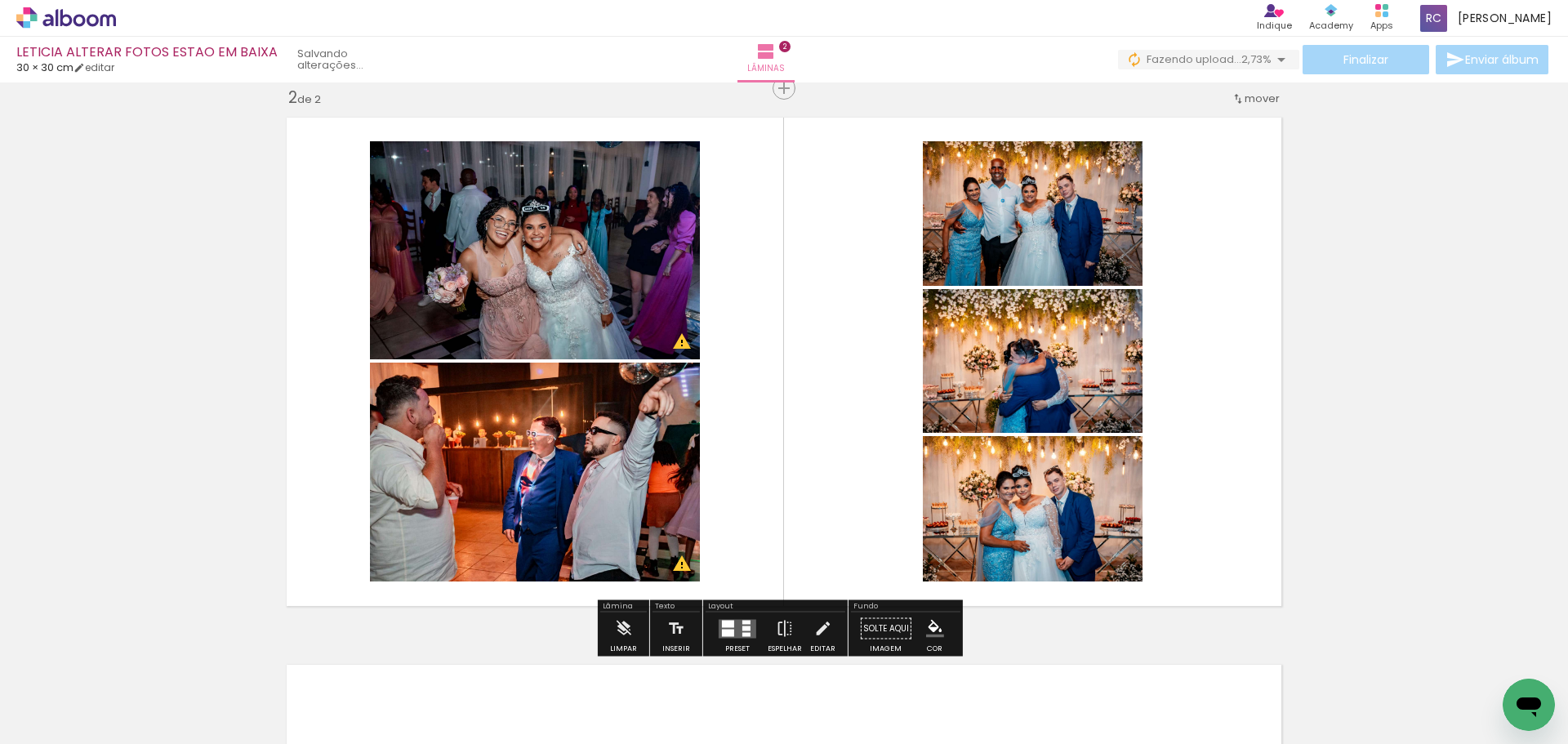
scroll to position [0, 1881]
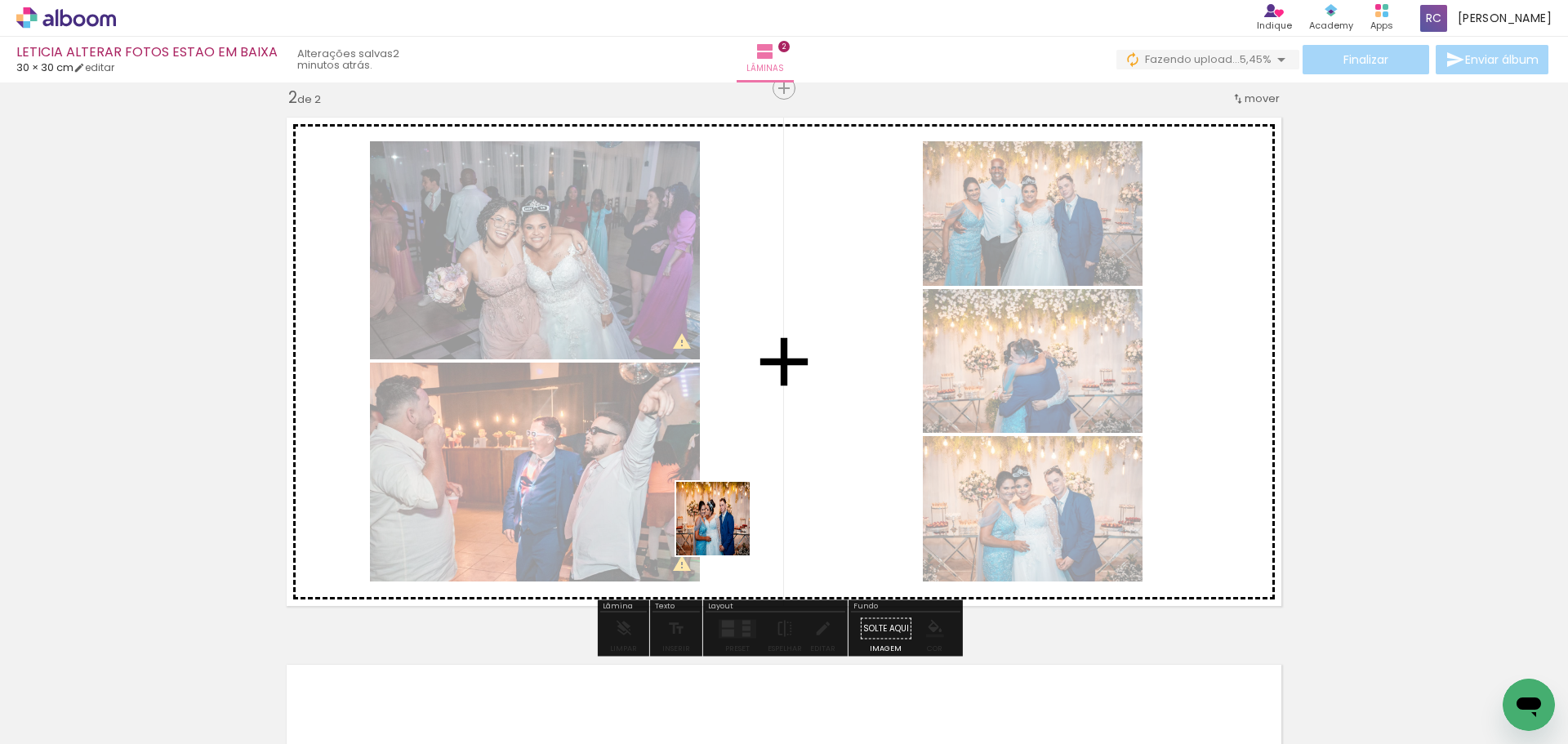
drag, startPoint x: 659, startPoint y: 685, endPoint x: 778, endPoint y: 731, distance: 127.6
click at [738, 503] on quentale-workspace at bounding box center [784, 372] width 1568 height 744
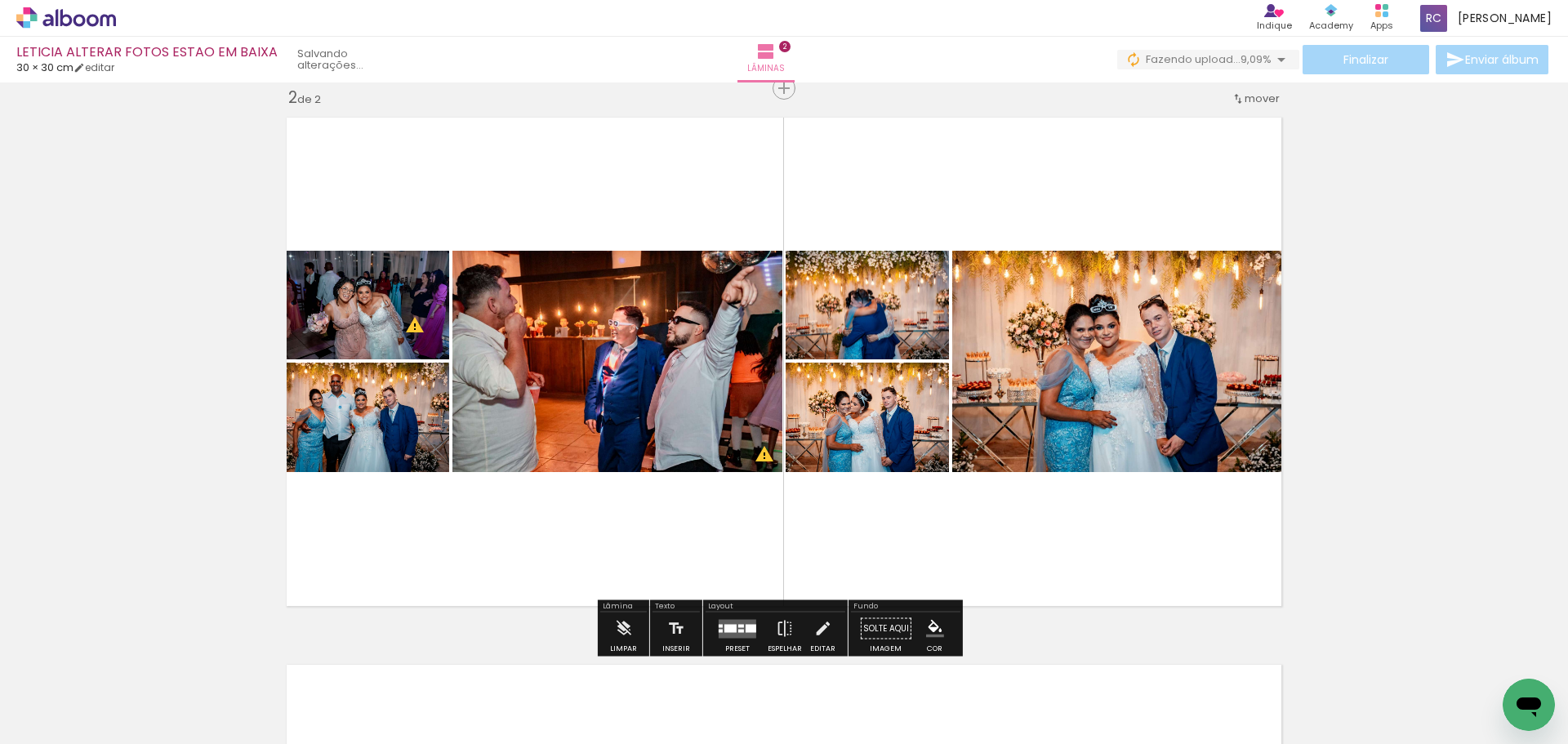
scroll to position [895, 0]
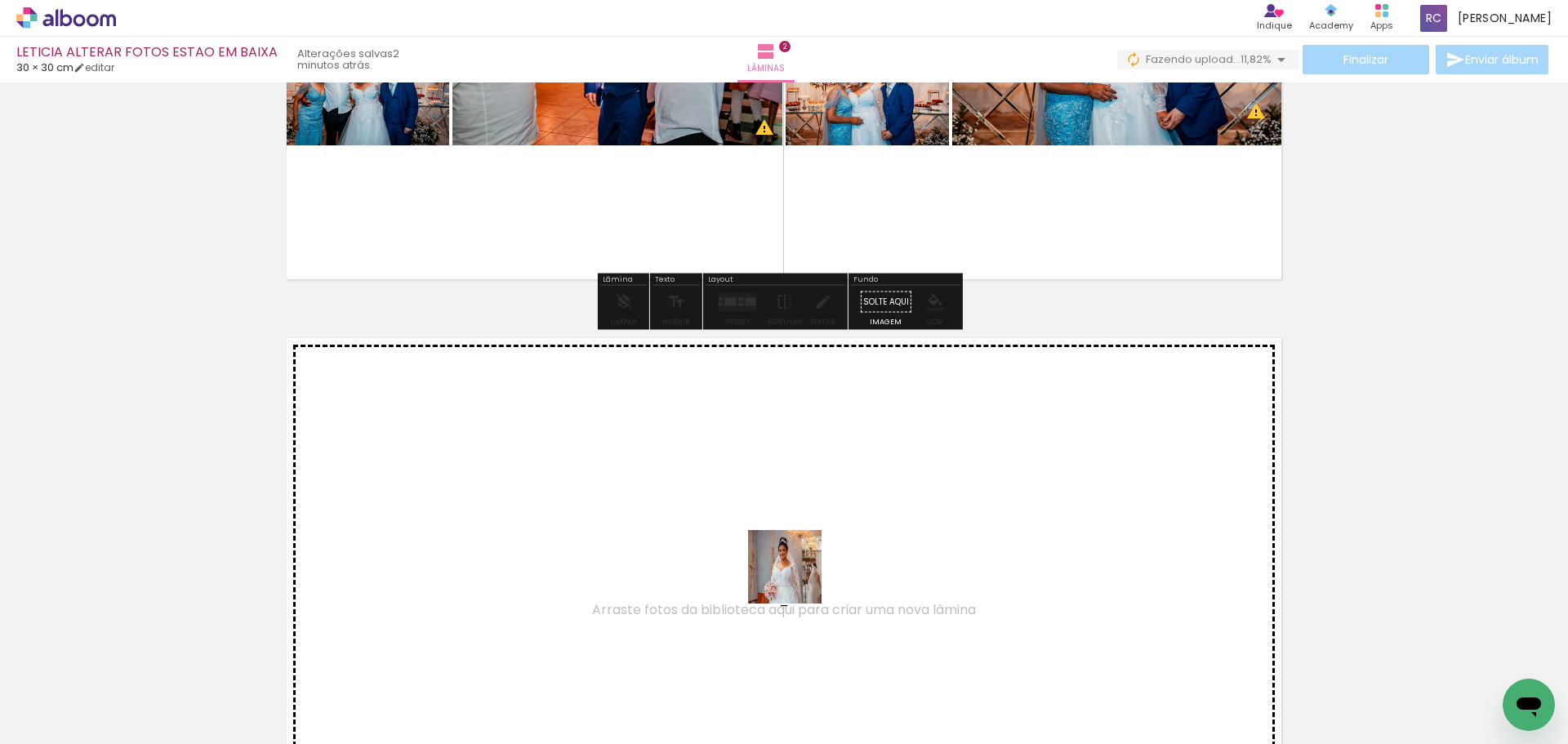
drag, startPoint x: 854, startPoint y: 702, endPoint x: 911, endPoint y: 679, distance: 61.5
click at [797, 579] on quentale-workspace at bounding box center [784, 372] width 1568 height 744
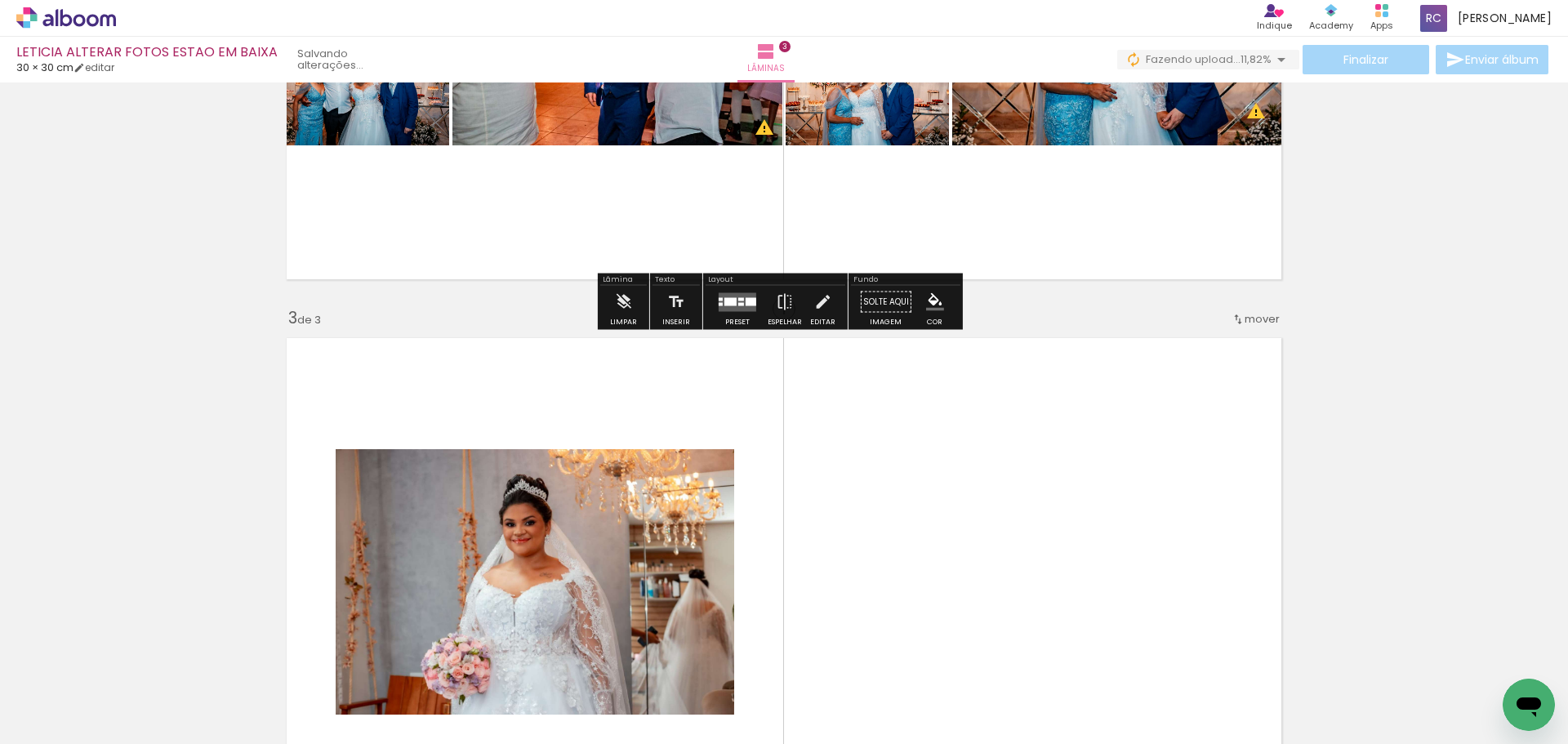
scroll to position [1116, 0]
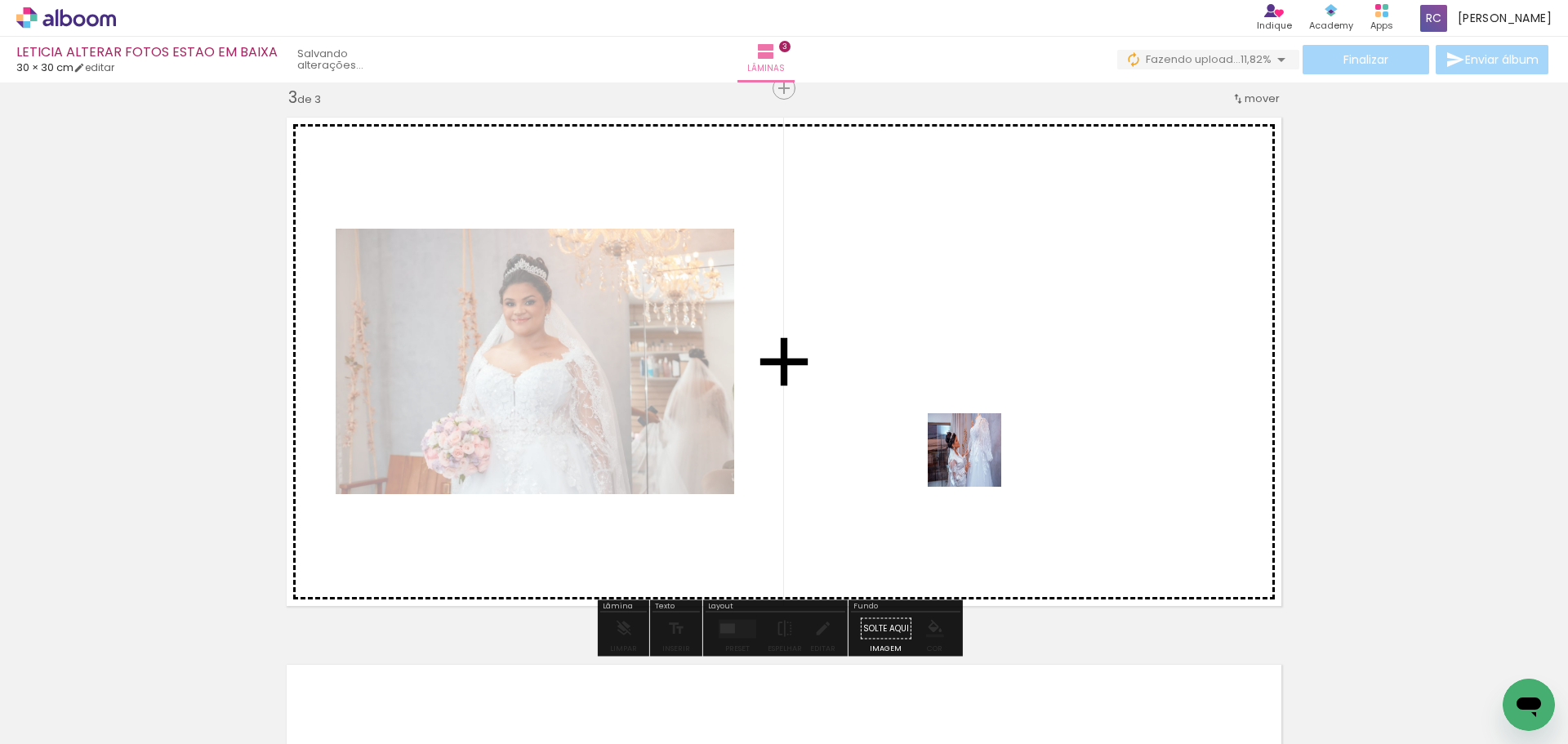
drag, startPoint x: 930, startPoint y: 677, endPoint x: 592, endPoint y: 713, distance: 339.9
click at [980, 437] on quentale-workspace at bounding box center [784, 372] width 1568 height 744
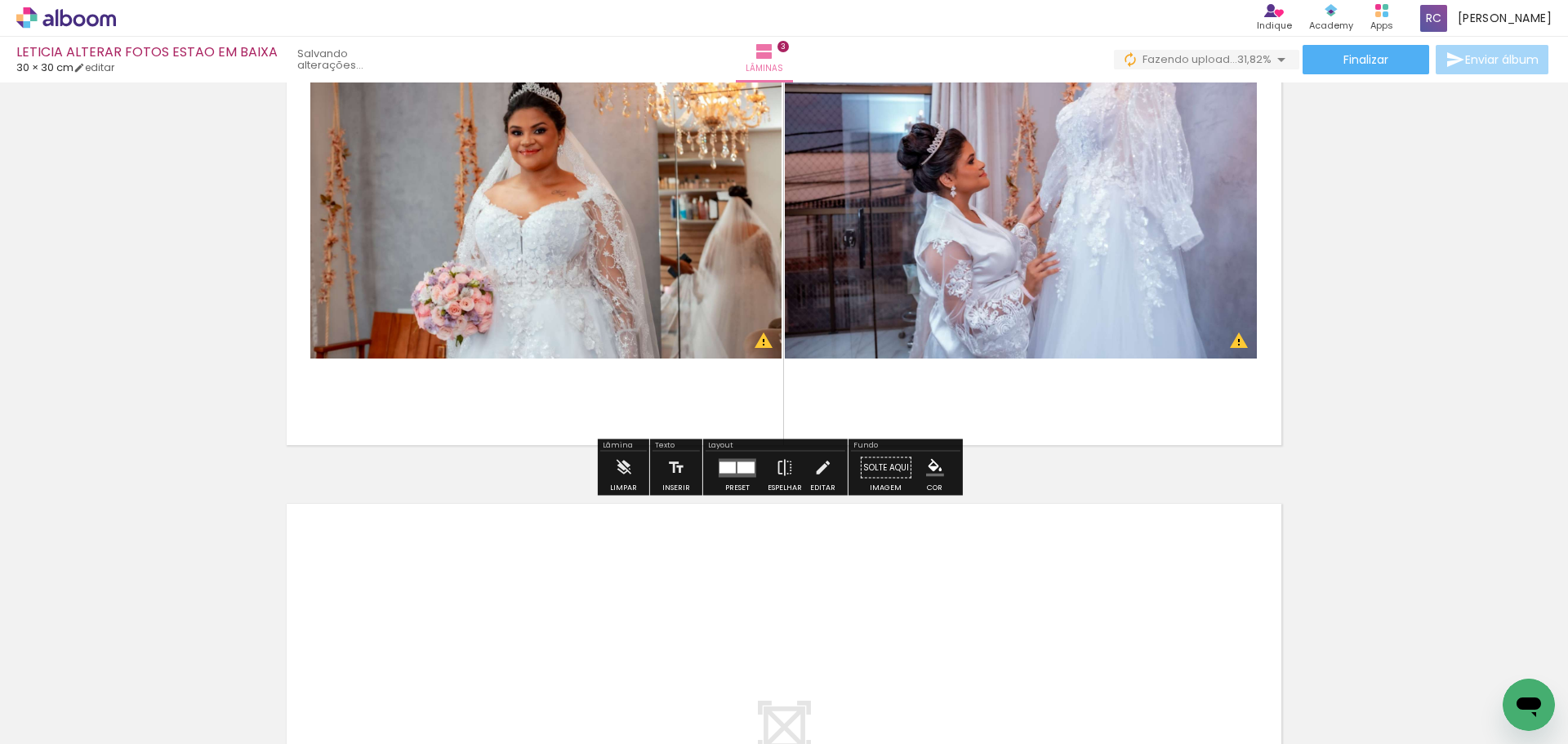
scroll to position [1279, 0]
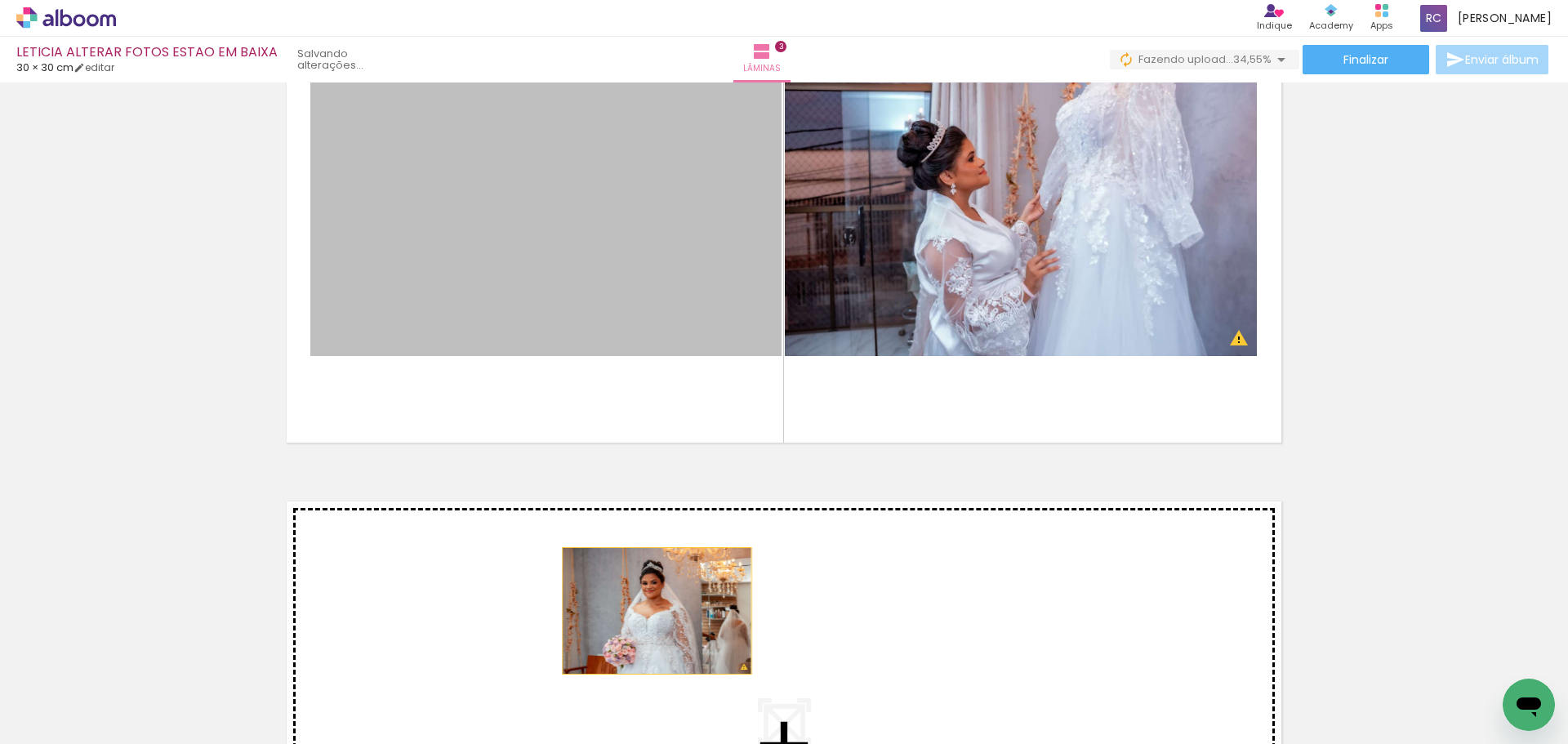
drag, startPoint x: 656, startPoint y: 254, endPoint x: 651, endPoint y: 611, distance: 357.0
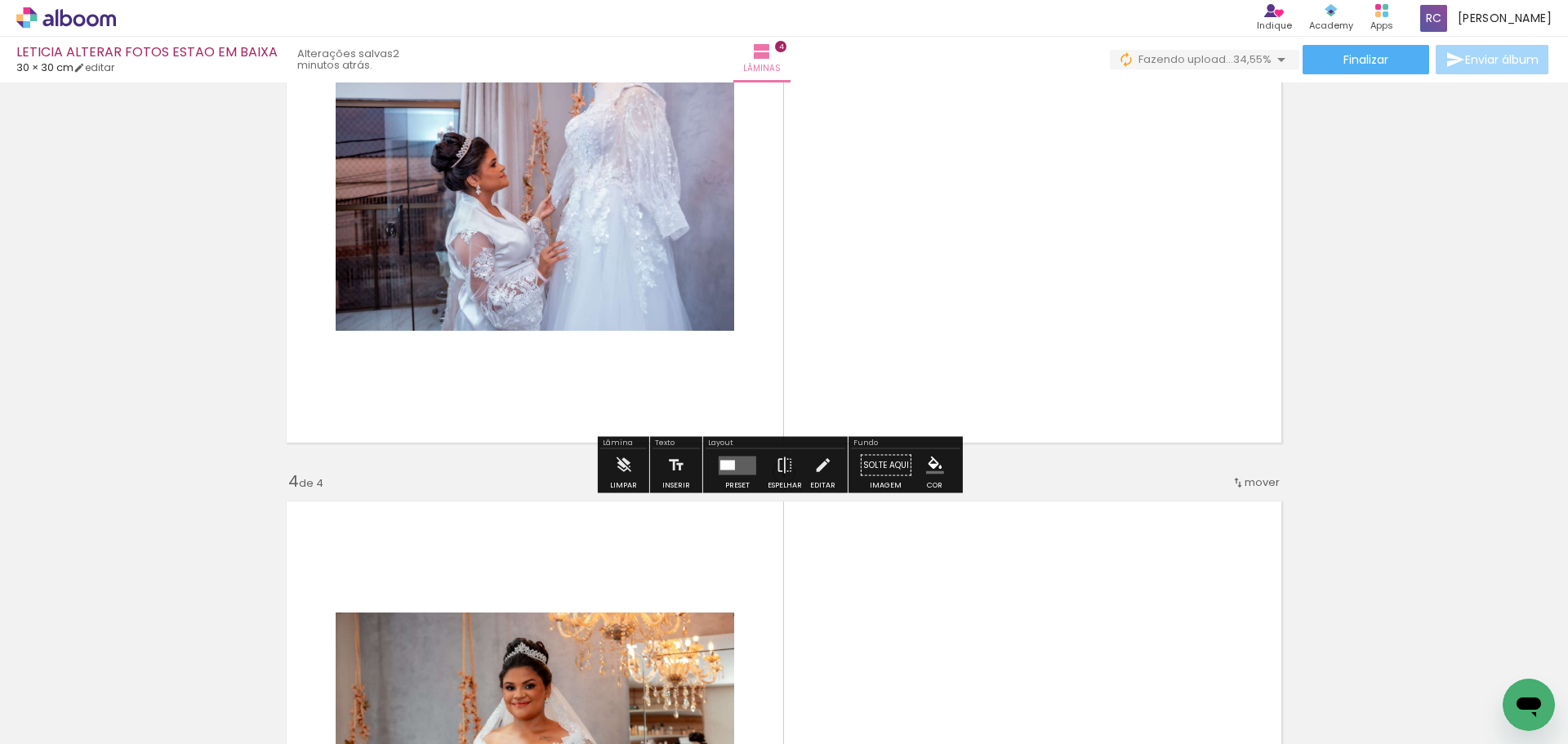
scroll to position [1663, 0]
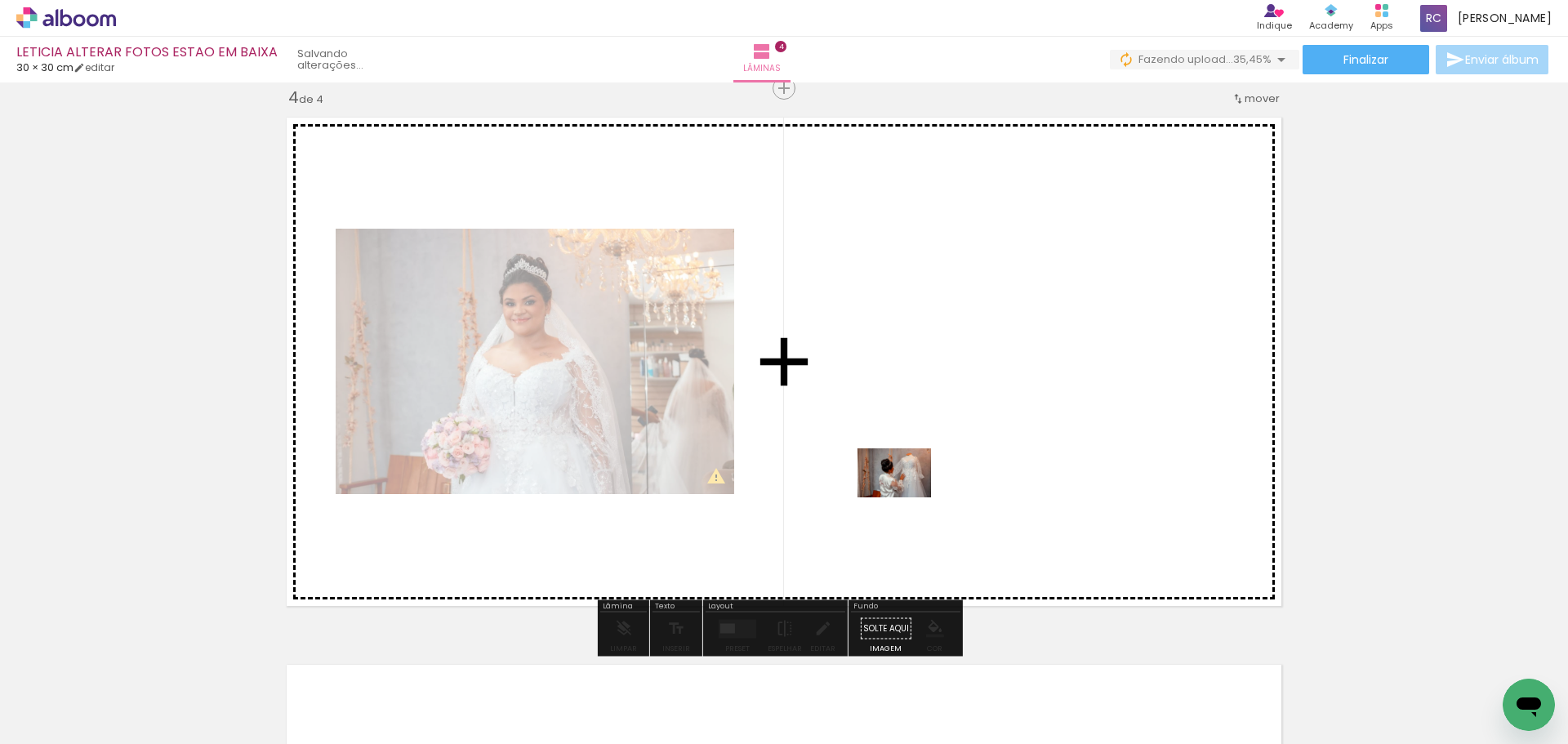
drag, startPoint x: 880, startPoint y: 698, endPoint x: 907, endPoint y: 498, distance: 201.8
click at [907, 498] on quentale-workspace at bounding box center [784, 372] width 1568 height 744
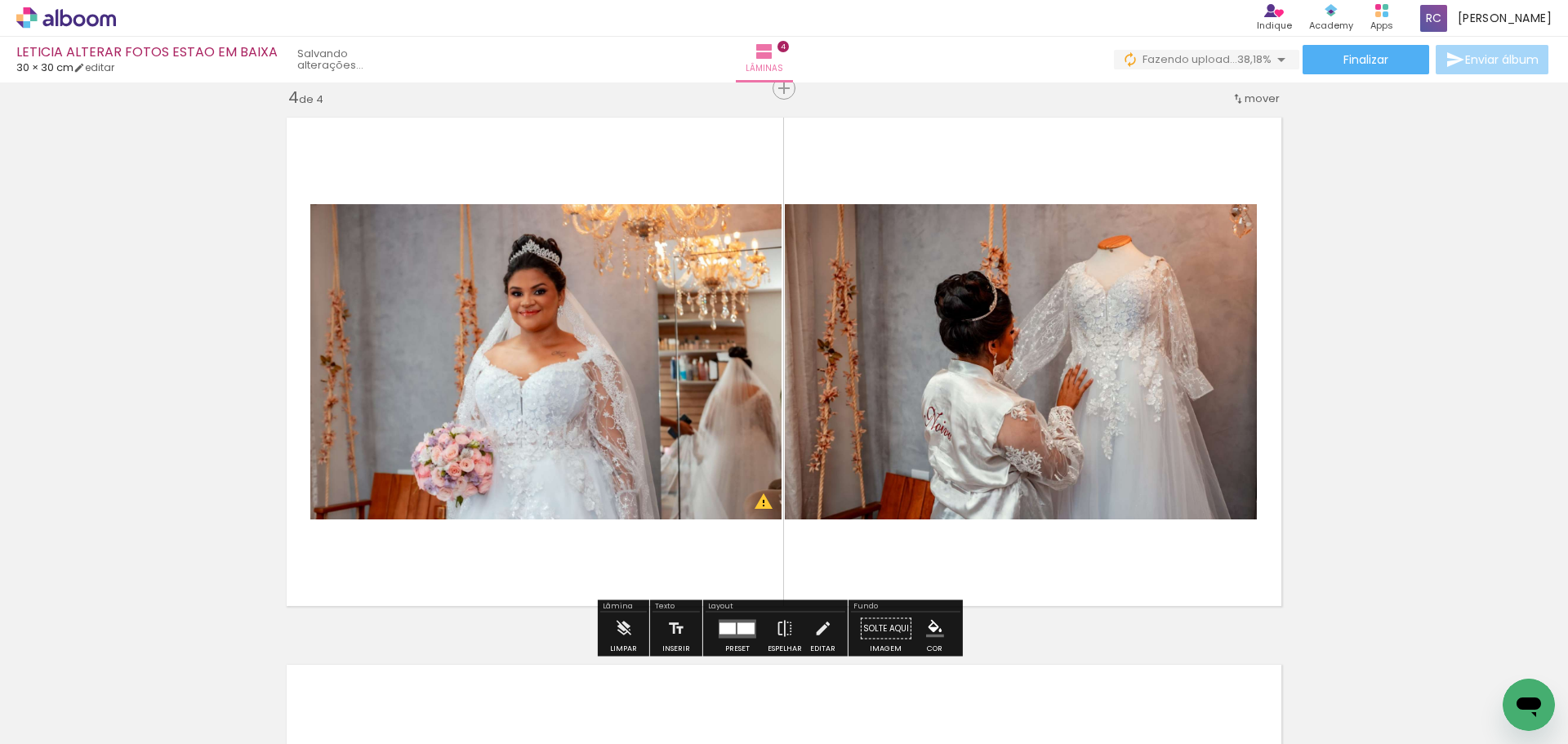
scroll to position [1337, 0]
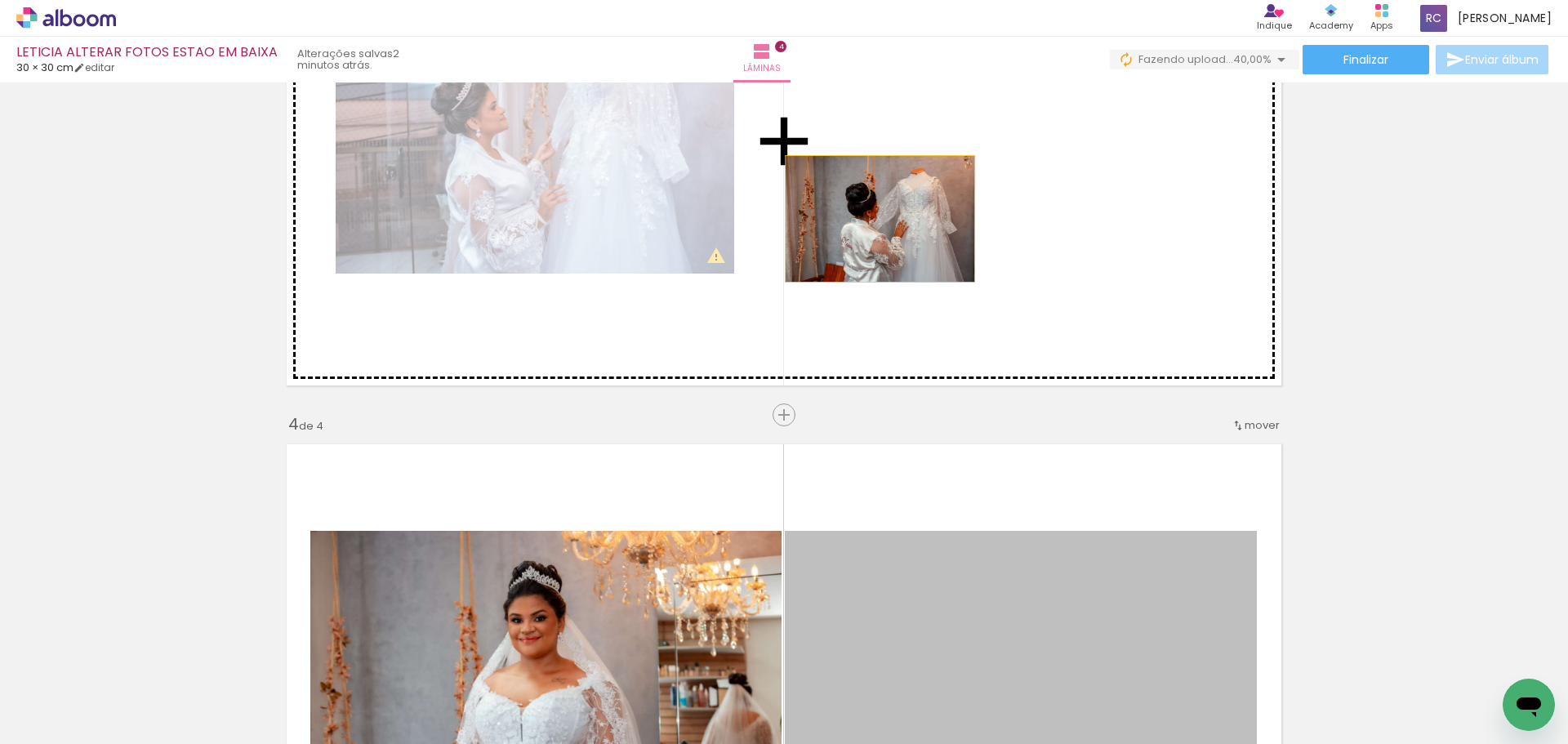
drag, startPoint x: 1052, startPoint y: 597, endPoint x: 1101, endPoint y: 377, distance: 225.4
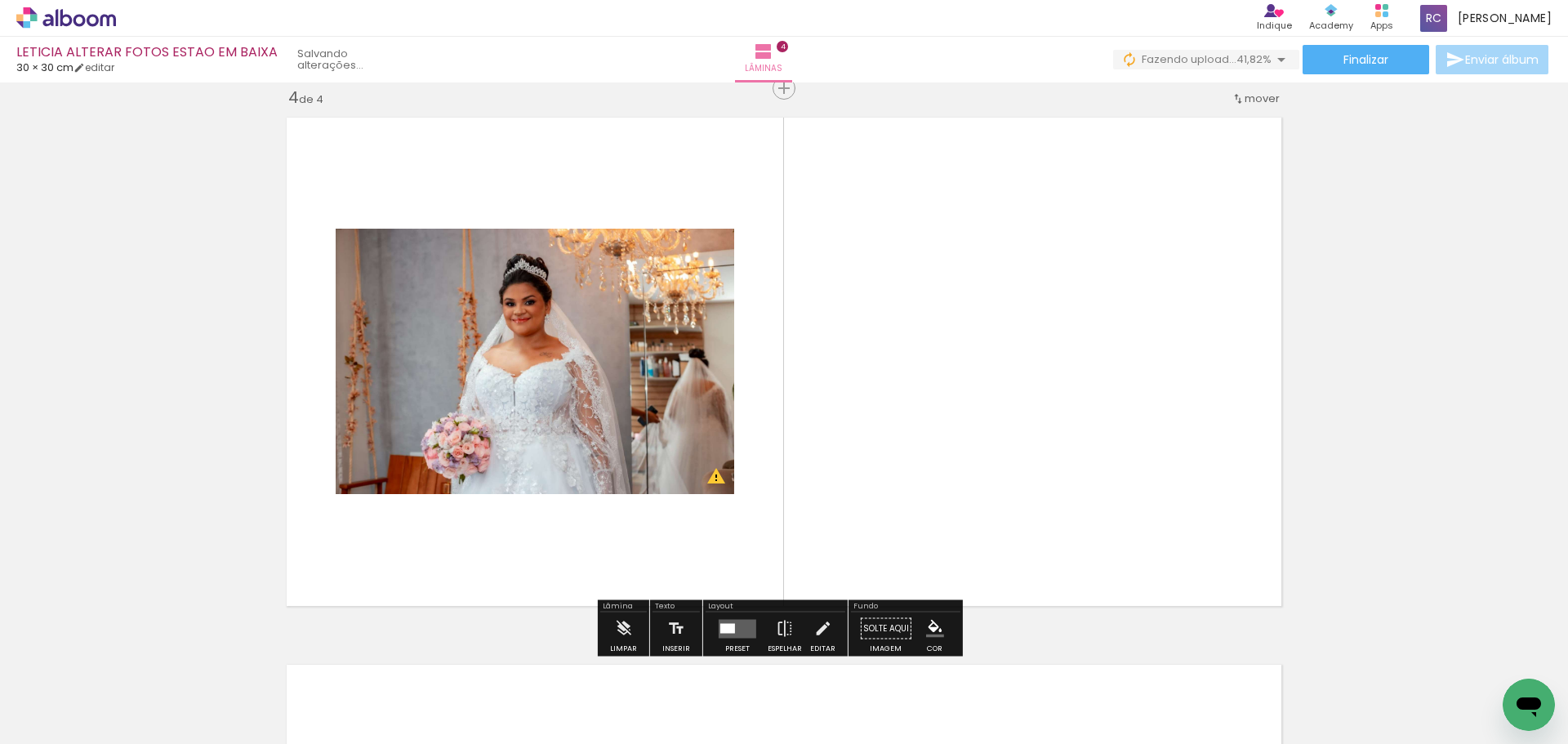
scroll to position [1908, 0]
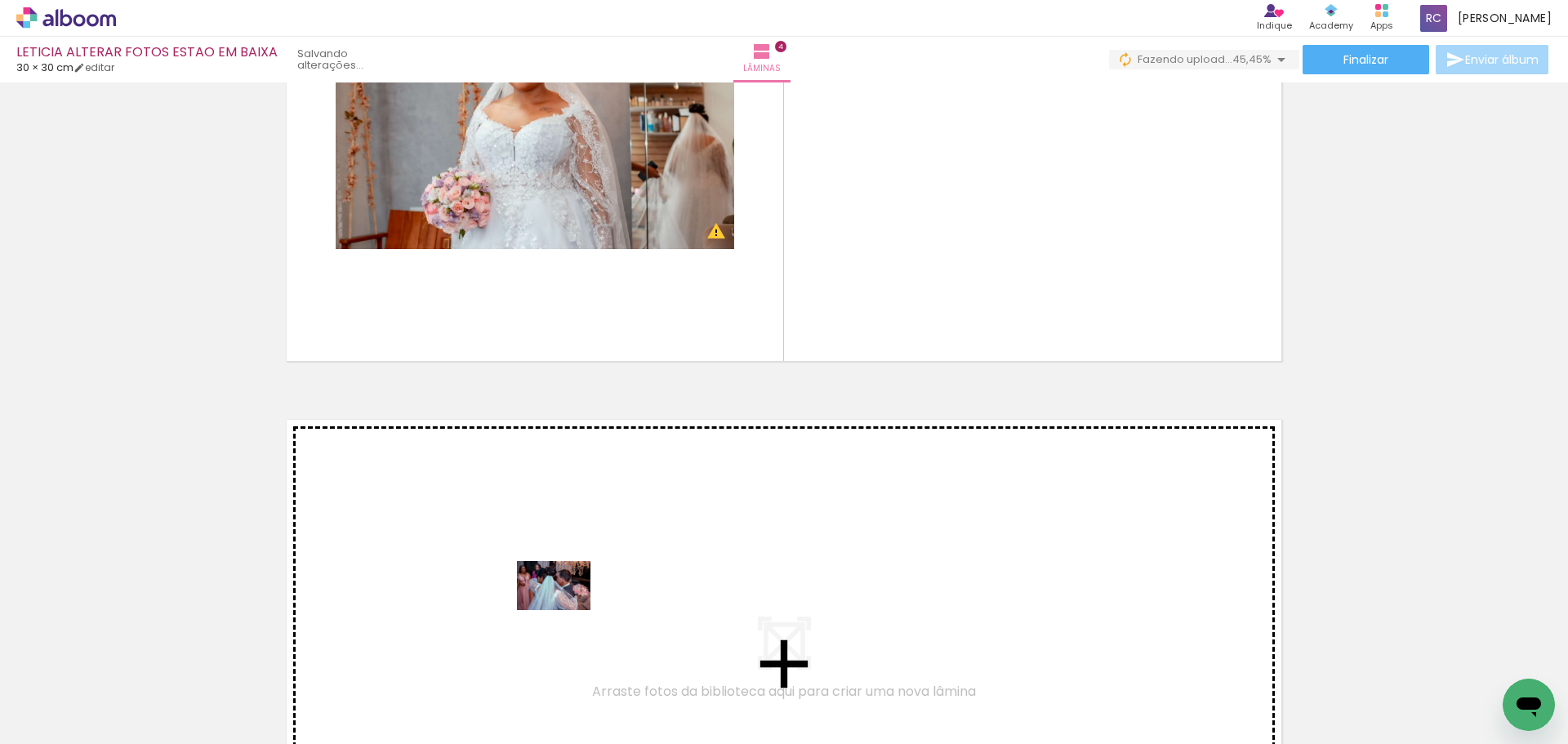
drag, startPoint x: 528, startPoint y: 674, endPoint x: 579, endPoint y: 570, distance: 115.8
click at [579, 570] on quentale-workspace at bounding box center [784, 372] width 1568 height 744
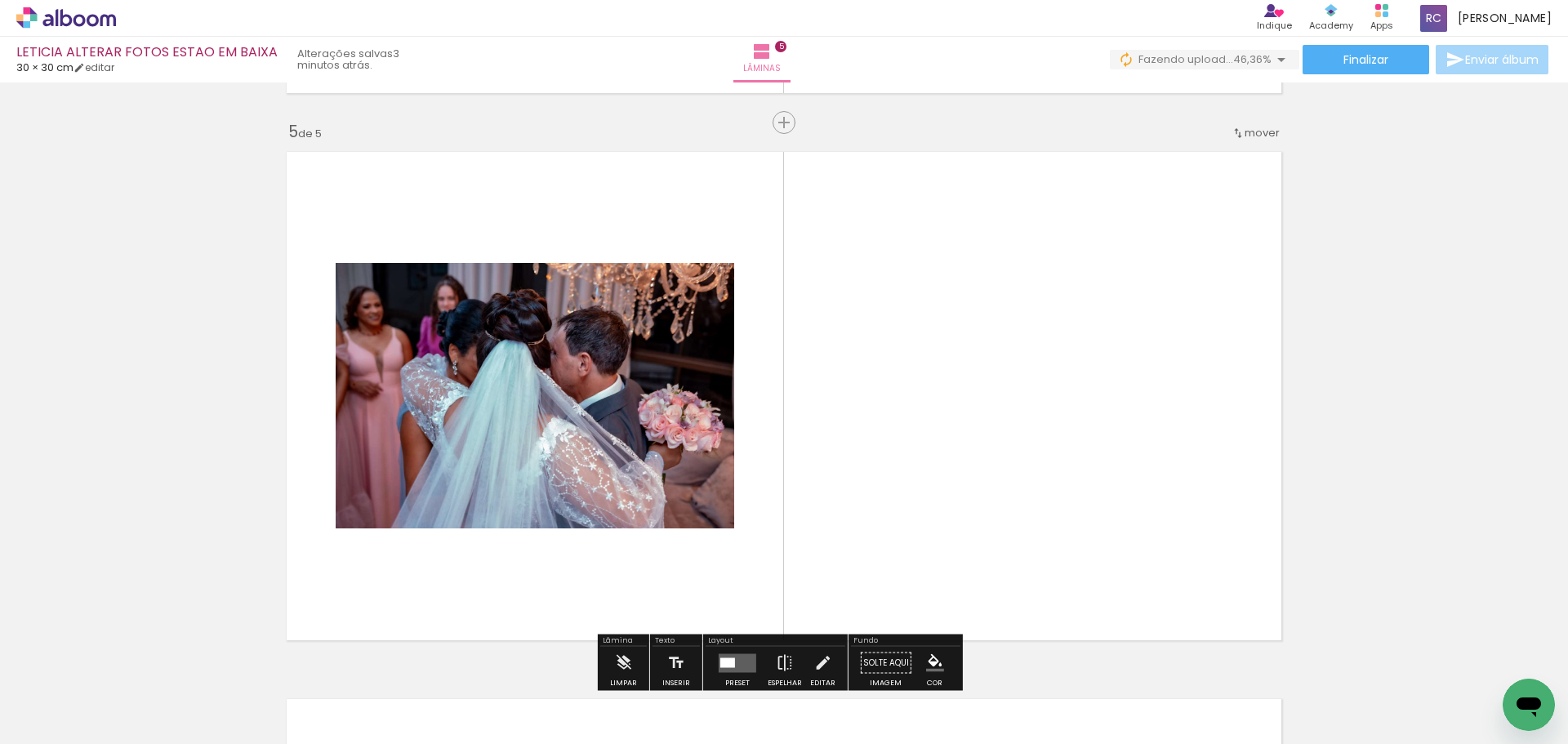
scroll to position [2211, 0]
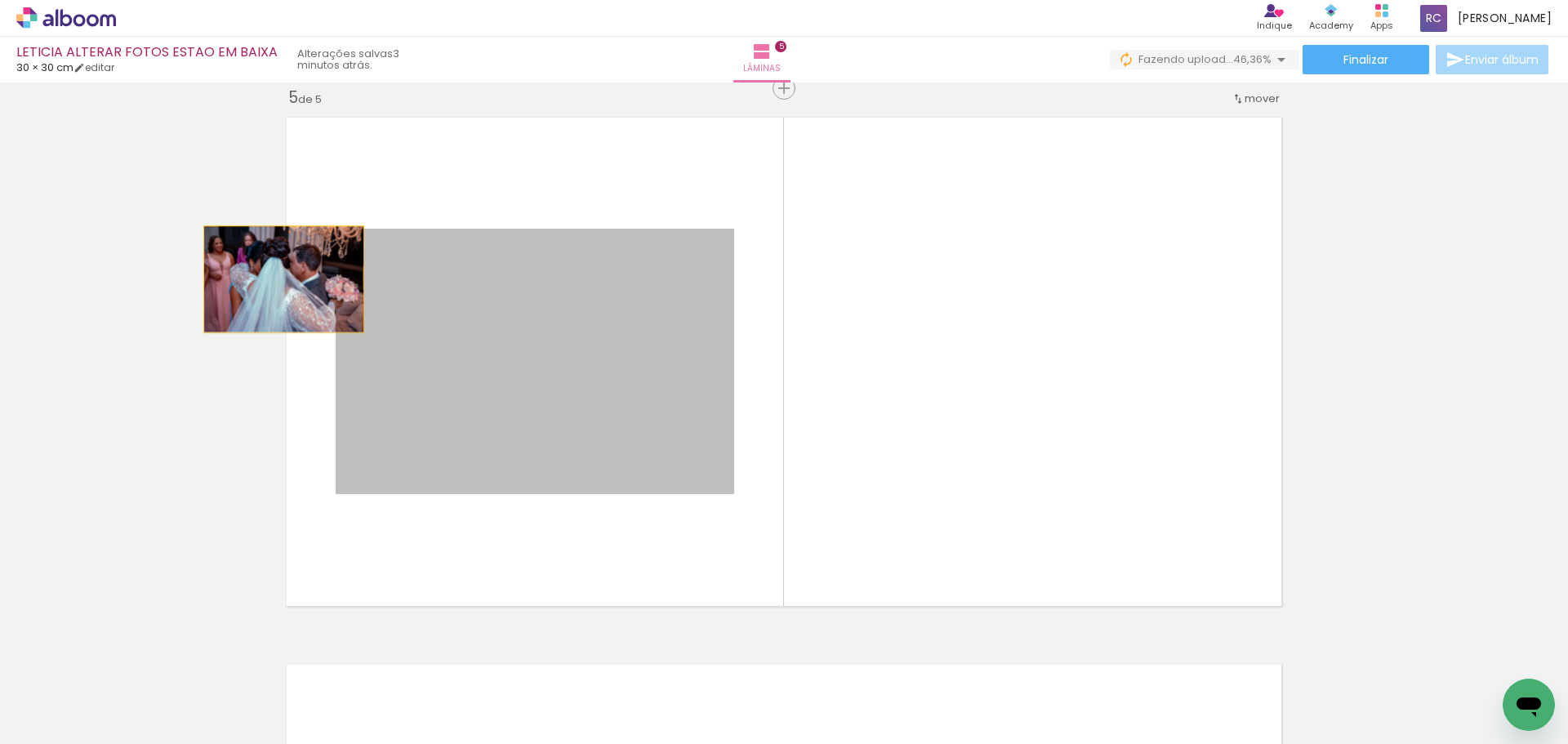
drag, startPoint x: 566, startPoint y: 358, endPoint x: 275, endPoint y: 277, distance: 302.1
click at [277, 277] on quentale-layouter at bounding box center [784, 362] width 1013 height 507
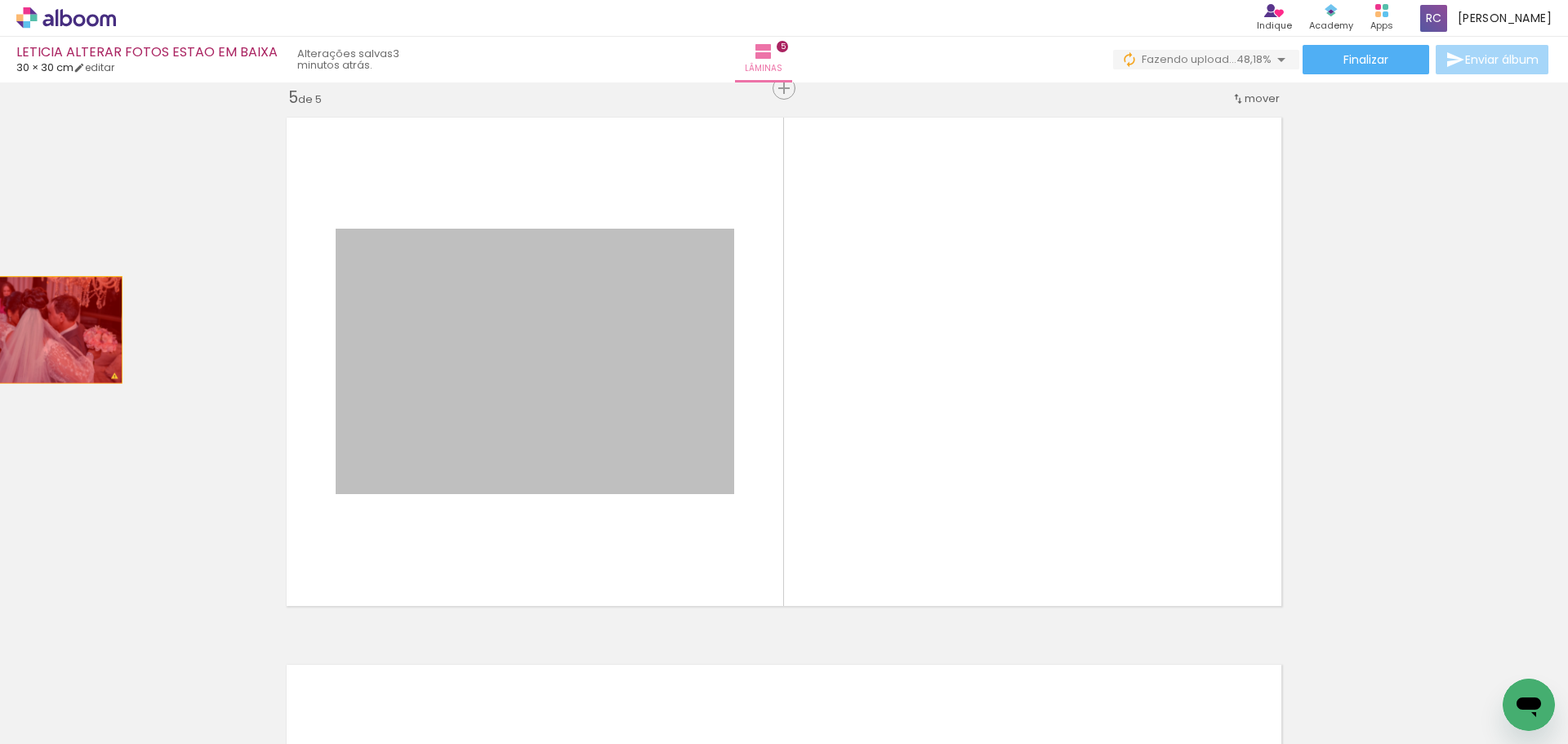
drag, startPoint x: 516, startPoint y: 307, endPoint x: 119, endPoint y: 413, distance: 410.9
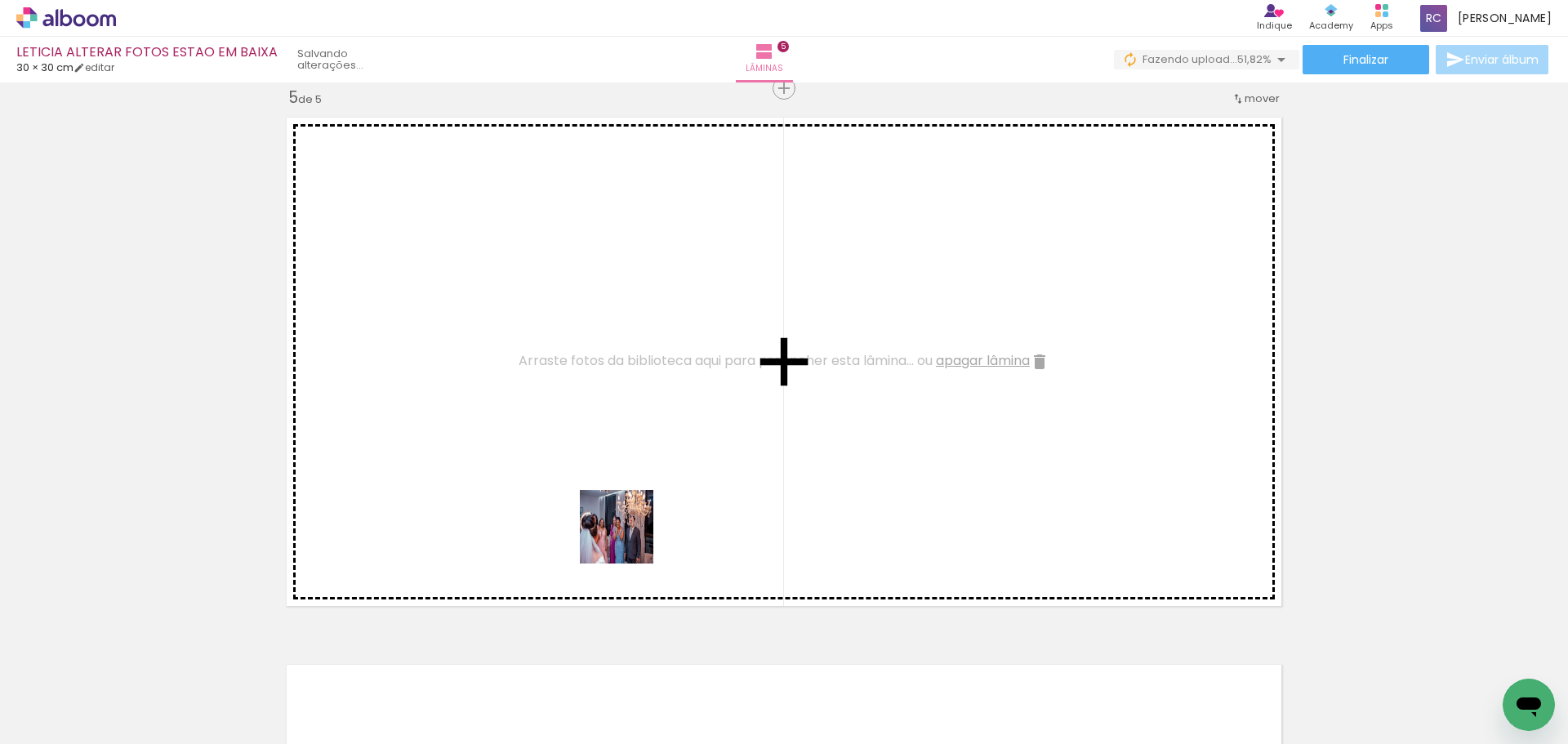
drag, startPoint x: 602, startPoint y: 631, endPoint x: 678, endPoint y: 695, distance: 99.4
click at [629, 539] on quentale-workspace at bounding box center [784, 372] width 1568 height 744
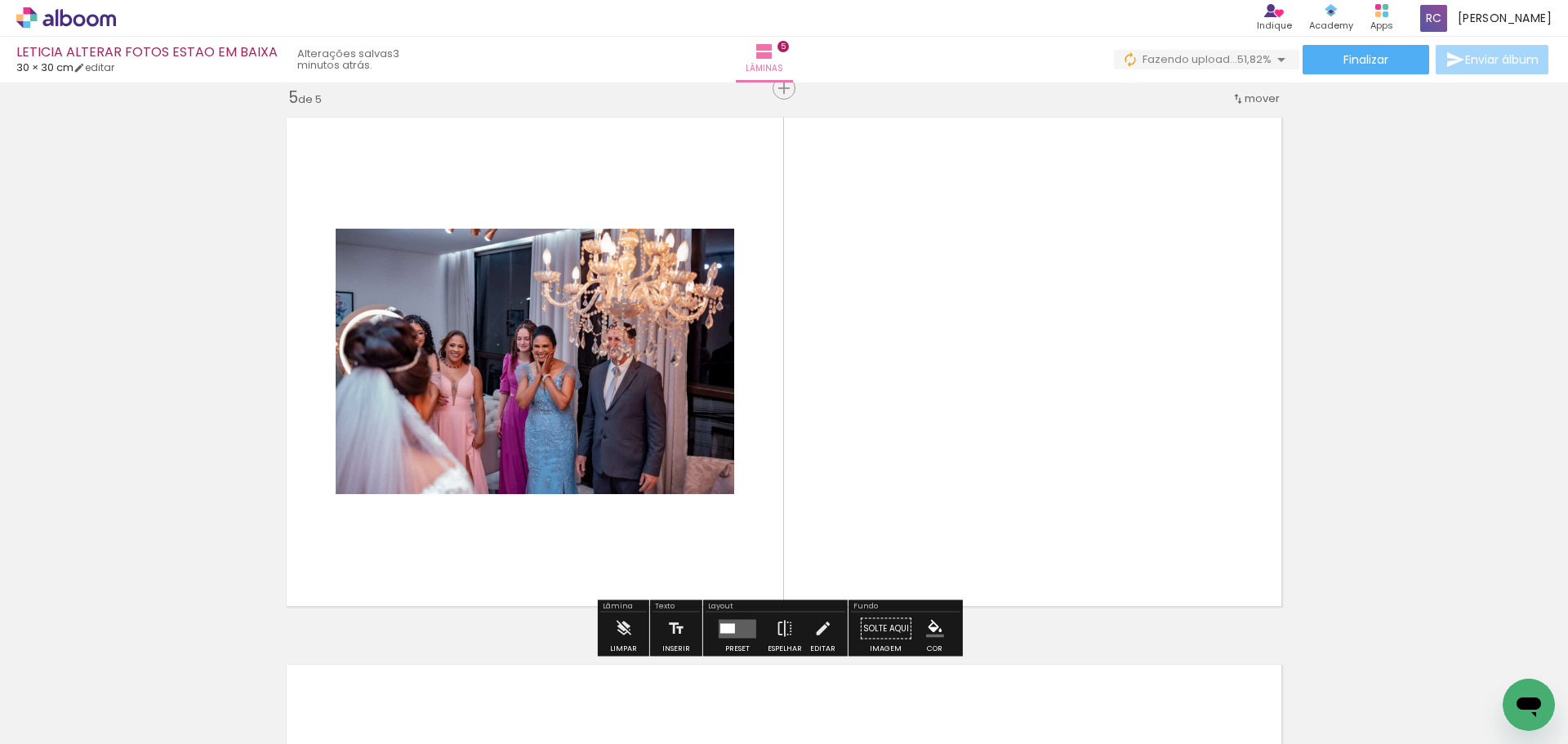
drag, startPoint x: 721, startPoint y: 698, endPoint x: 813, endPoint y: 740, distance: 101.1
click at [765, 510] on quentale-workspace at bounding box center [784, 372] width 1568 height 744
